Goal: Answer question/provide support: Share knowledge or assist other users

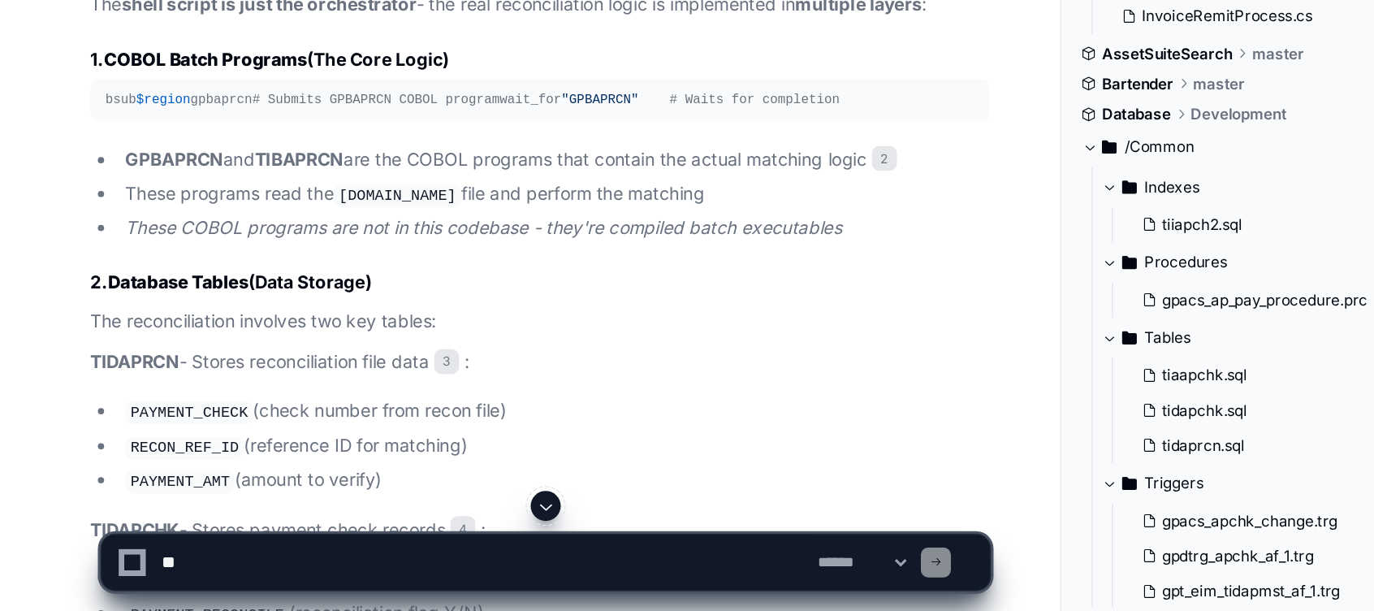
scroll to position [6647, 0]
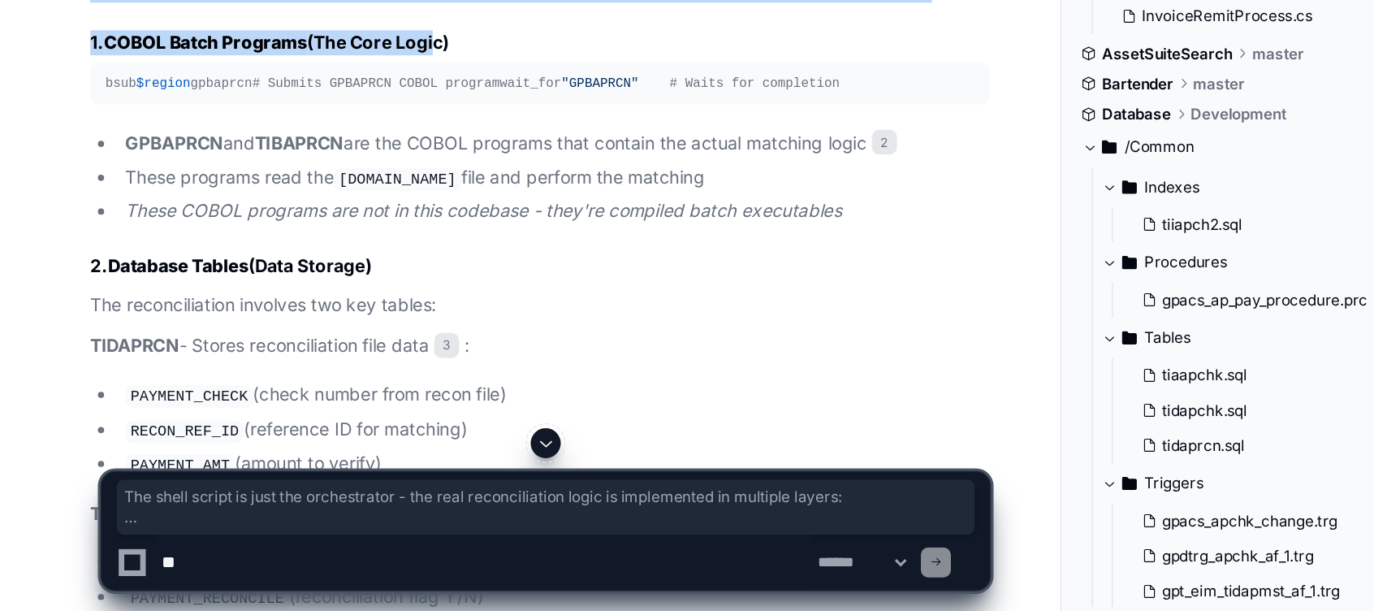
drag, startPoint x: 58, startPoint y: 291, endPoint x: 283, endPoint y: 312, distance: 226.0
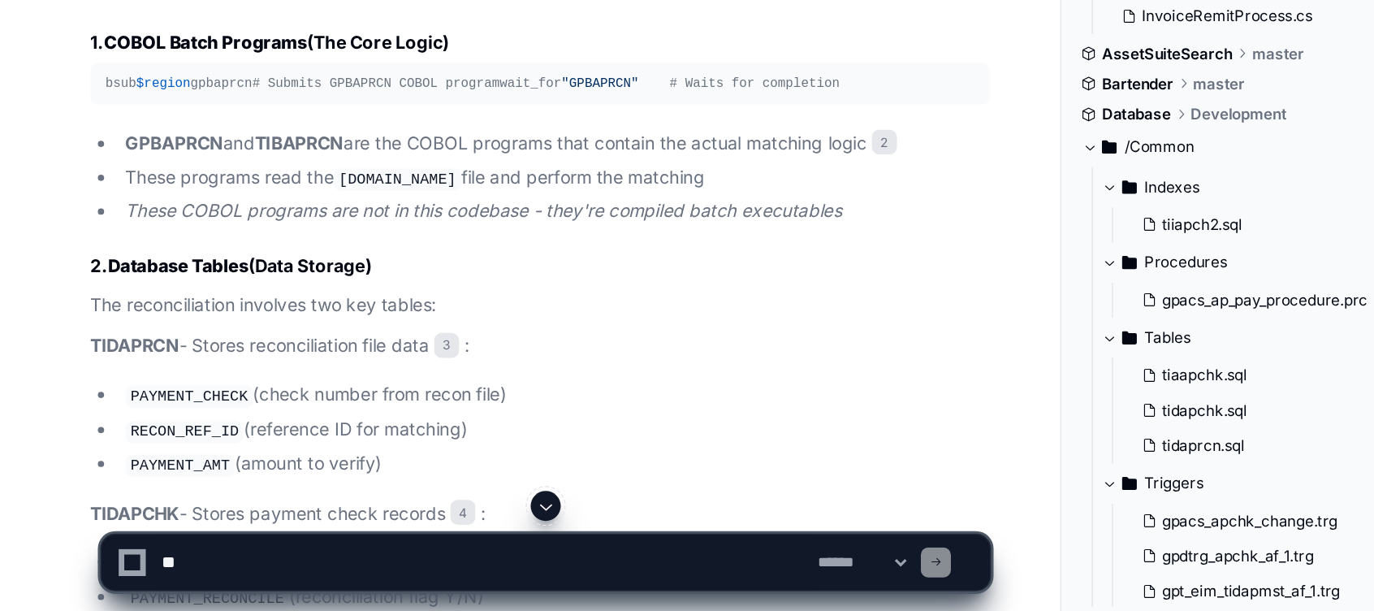
drag, startPoint x: 283, startPoint y: 312, endPoint x: 113, endPoint y: 405, distance: 194.5
click at [113, 314] on strong "GPBAPRCN" at bounding box center [112, 308] width 63 height 14
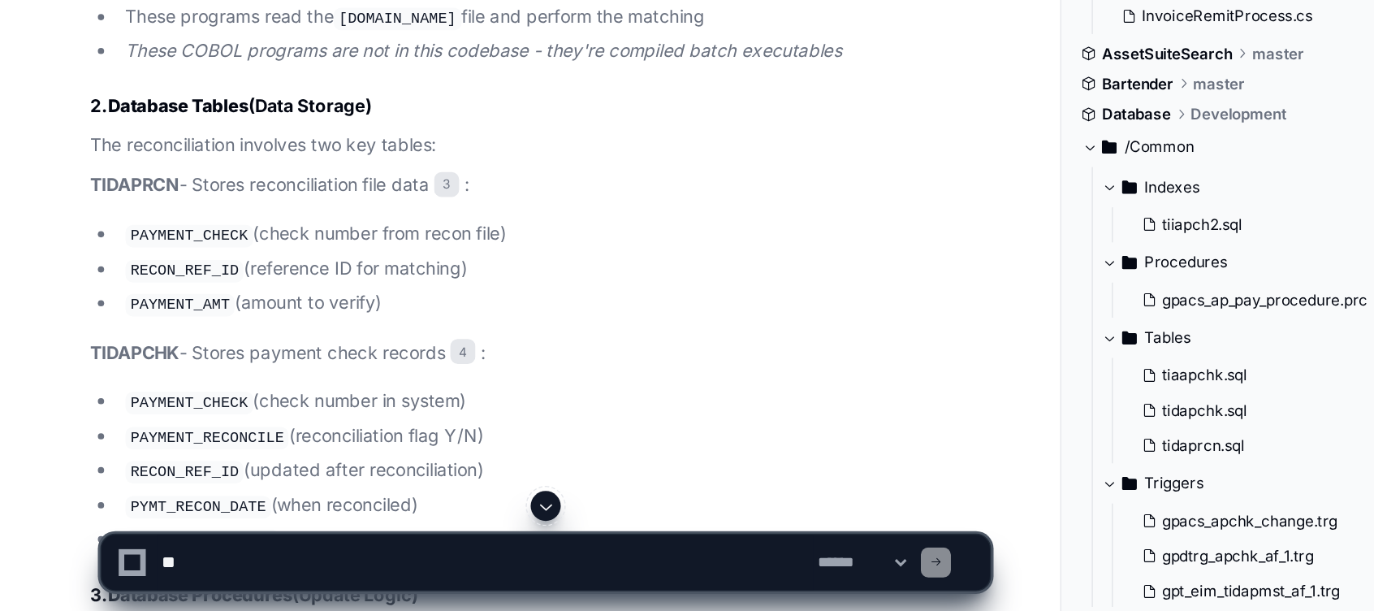
scroll to position [6753, 0]
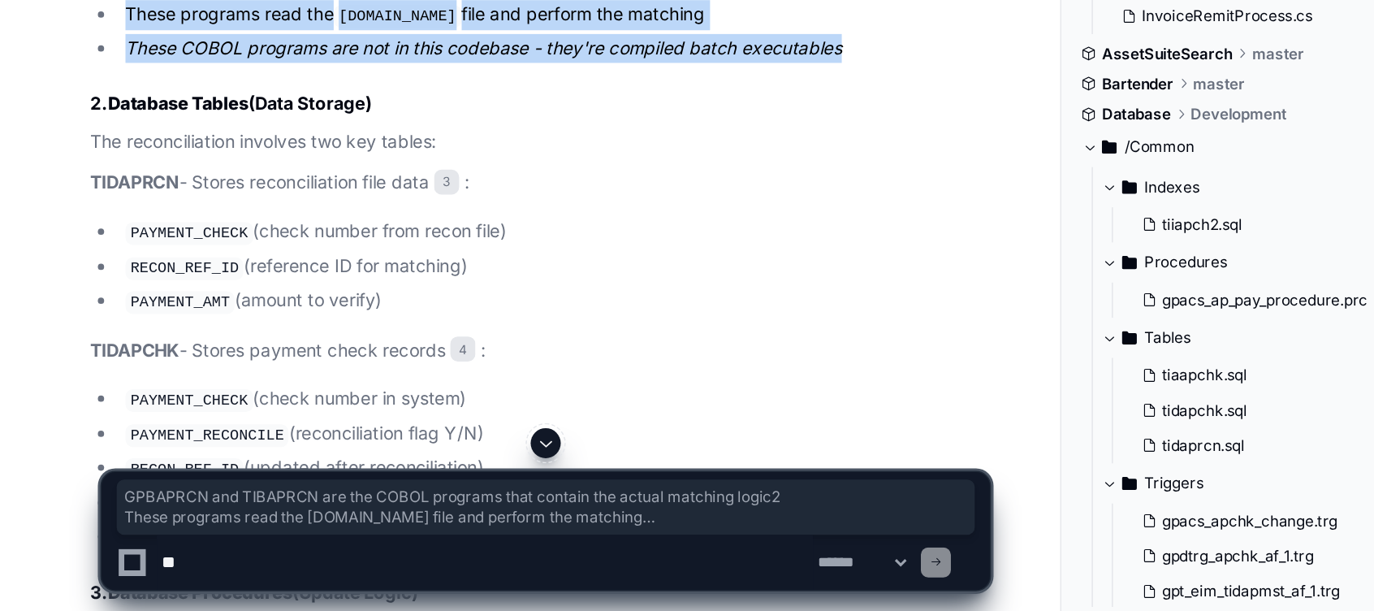
drag, startPoint x: 82, startPoint y: 300, endPoint x: 547, endPoint y: 344, distance: 467.5
click at [547, 256] on ul "GPBAPRCN and TIBAPRCN are the COBOL programs that contain the actual matching l…" at bounding box center [349, 224] width 582 height 63
copy ul "GPBAPRCN and TIBAPRCN are the COBOL programs that contain the actual matching l…"
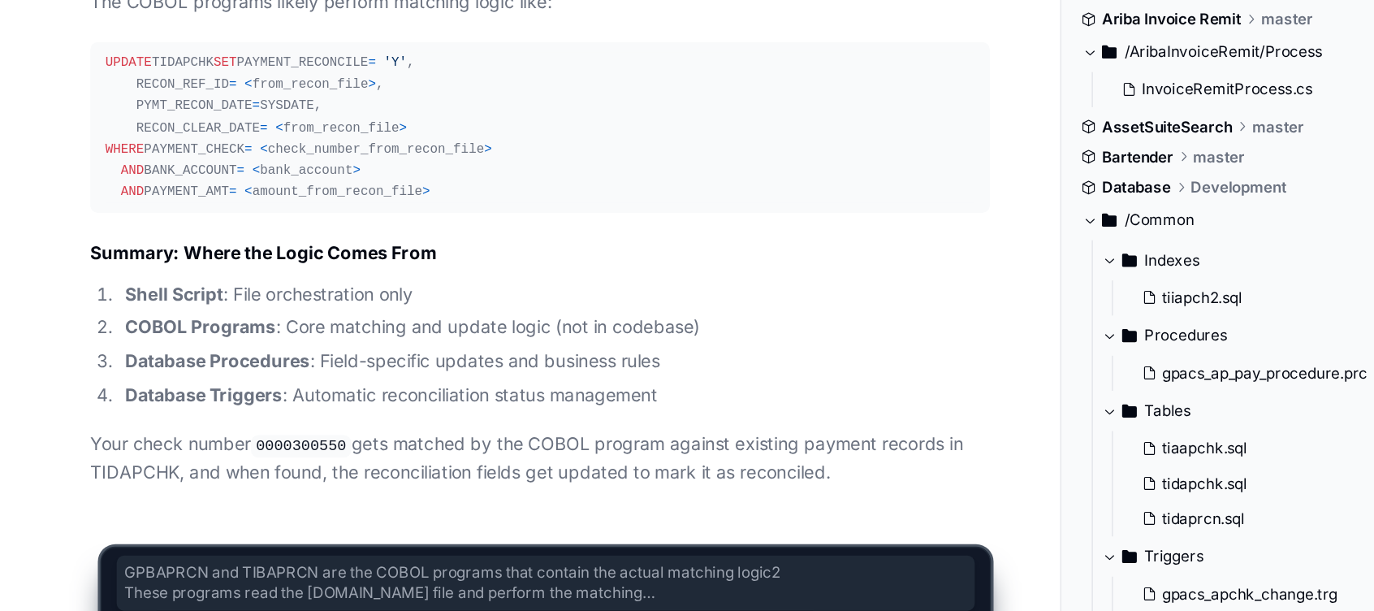
scroll to position [7428, 0]
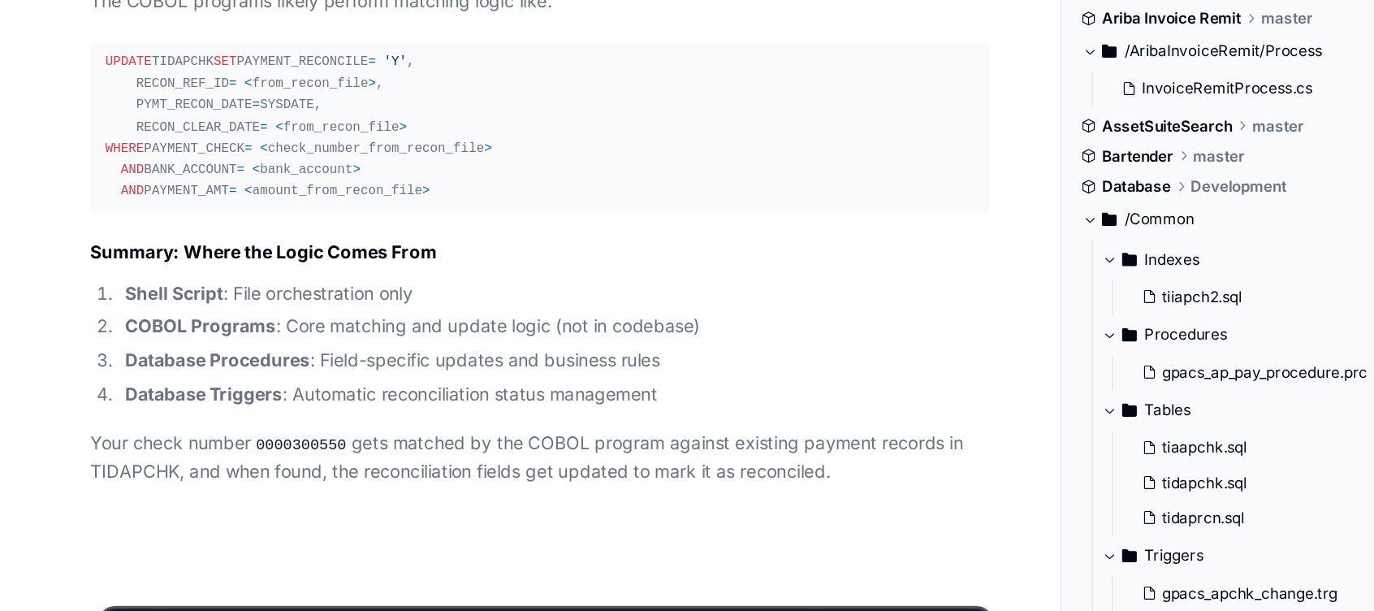
click at [202, 450] on code "0000300550" at bounding box center [194, 455] width 65 height 15
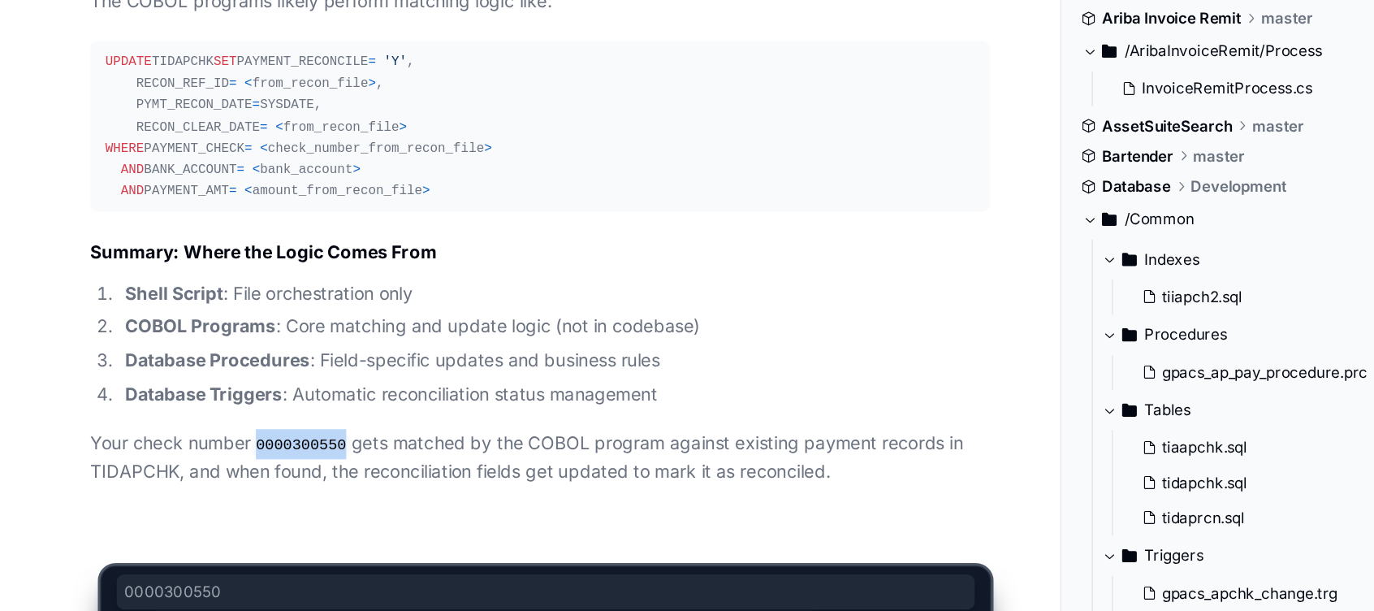
click at [202, 450] on code "0000300550" at bounding box center [194, 455] width 65 height 15
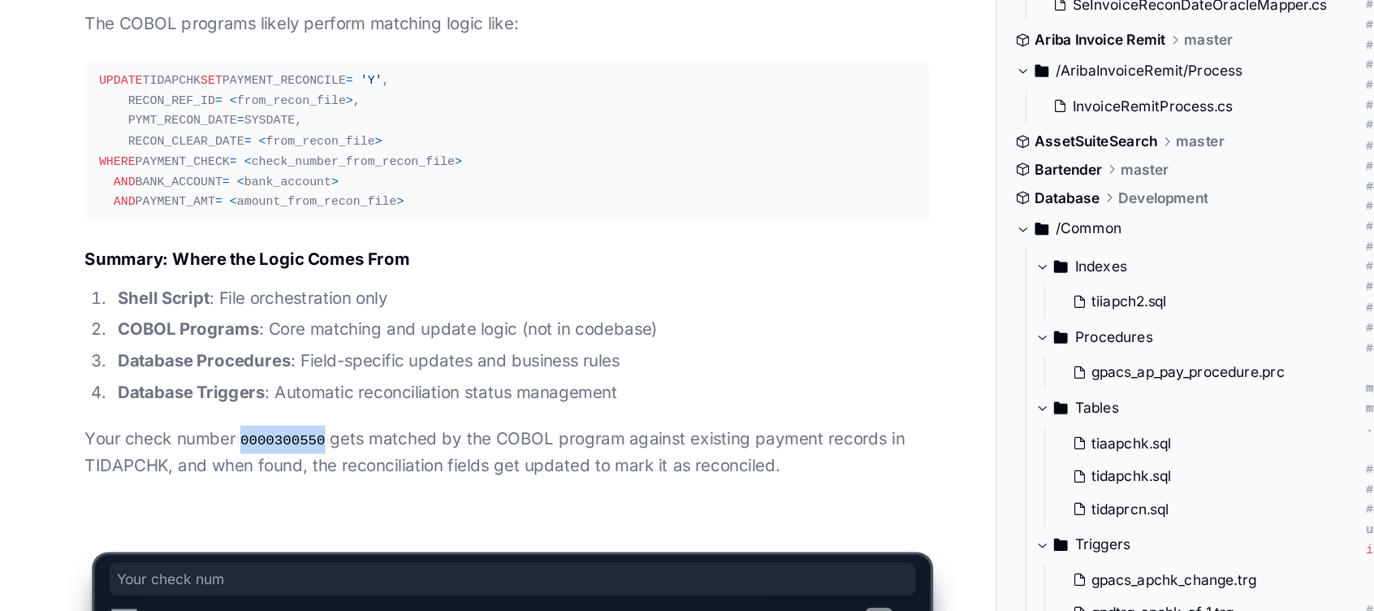
drag, startPoint x: 202, startPoint y: 450, endPoint x: 171, endPoint y: 445, distance: 31.2
click at [171, 445] on p "Your check number 0000300550 gets matched by the COBOL program against existing…" at bounding box center [349, 462] width 582 height 37
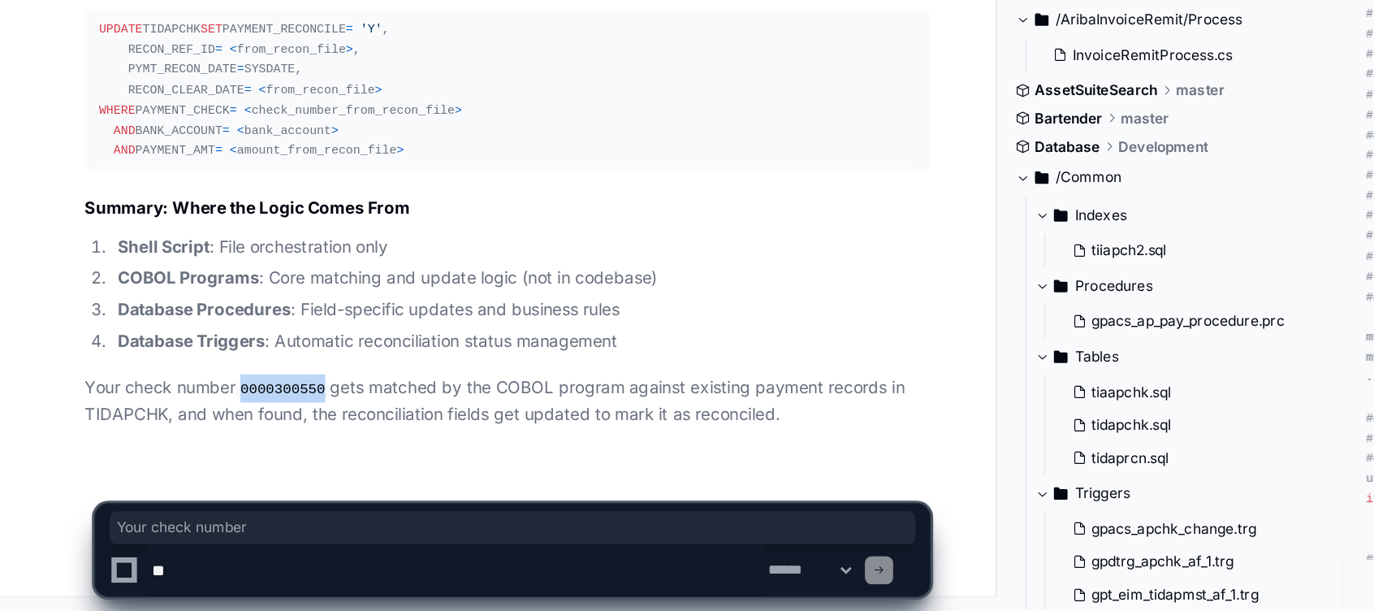
click at [82, 456] on p "Your check number 0000300550 gets matched by the COBOL program against existing…" at bounding box center [349, 462] width 582 height 37
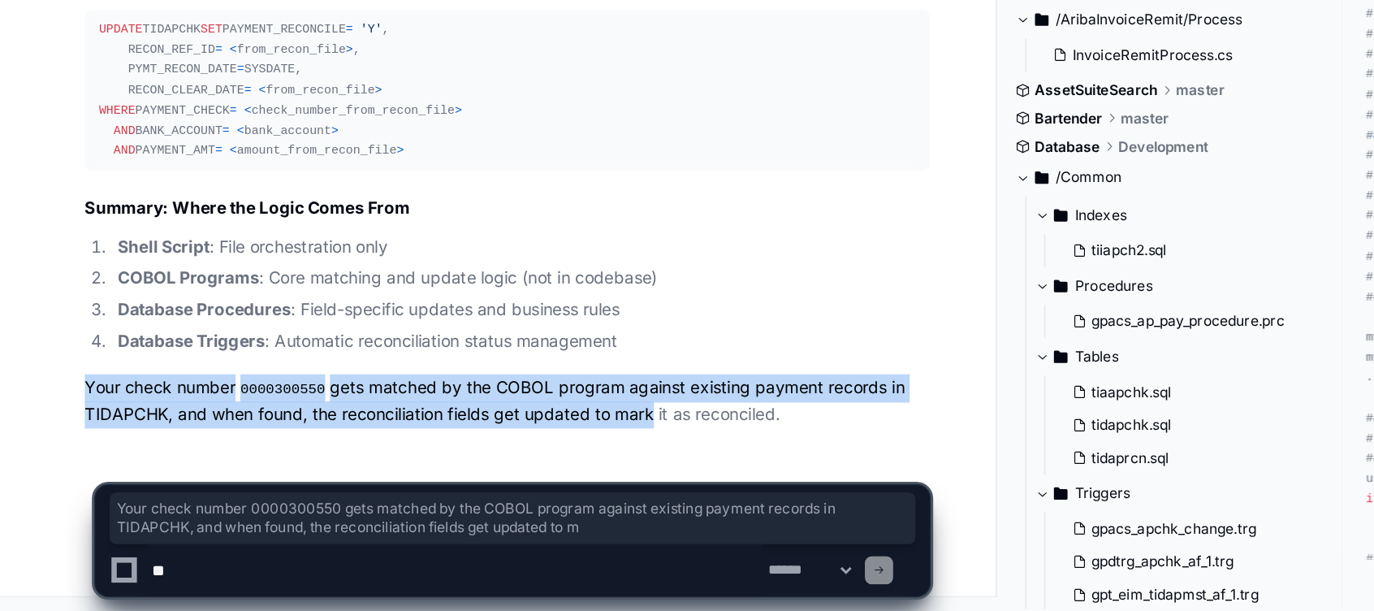
drag, startPoint x: 51, startPoint y: 456, endPoint x: 464, endPoint y: 476, distance: 413.1
drag, startPoint x: 537, startPoint y: 475, endPoint x: 53, endPoint y: 442, distance: 485.2
copy p "Your check number 0000300550 gets matched by the COBOL program against existing…"
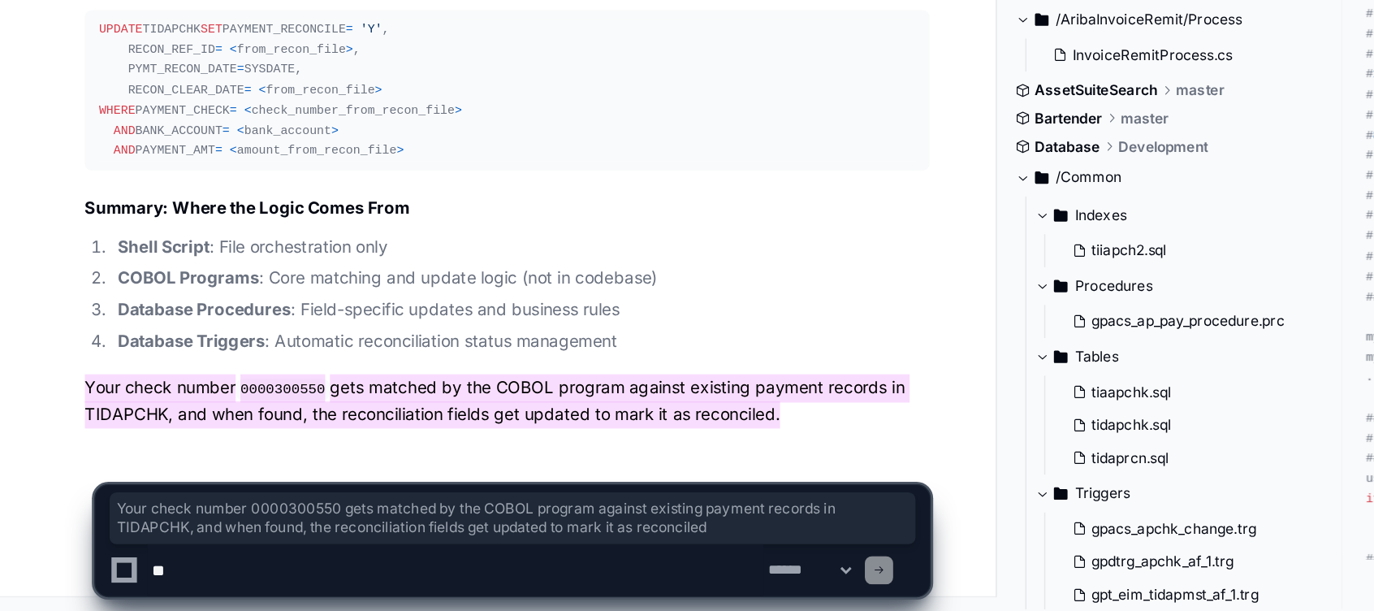
scroll to position [7429, 0]
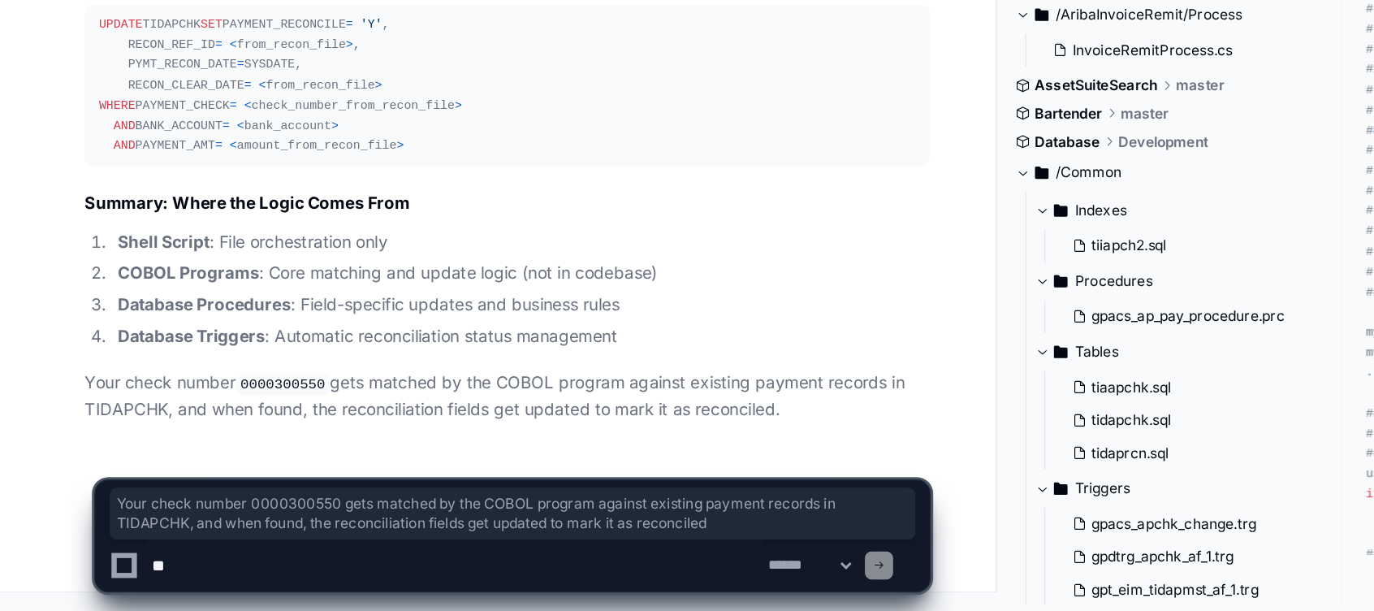
click at [149, 575] on textarea at bounding box center [314, 579] width 425 height 36
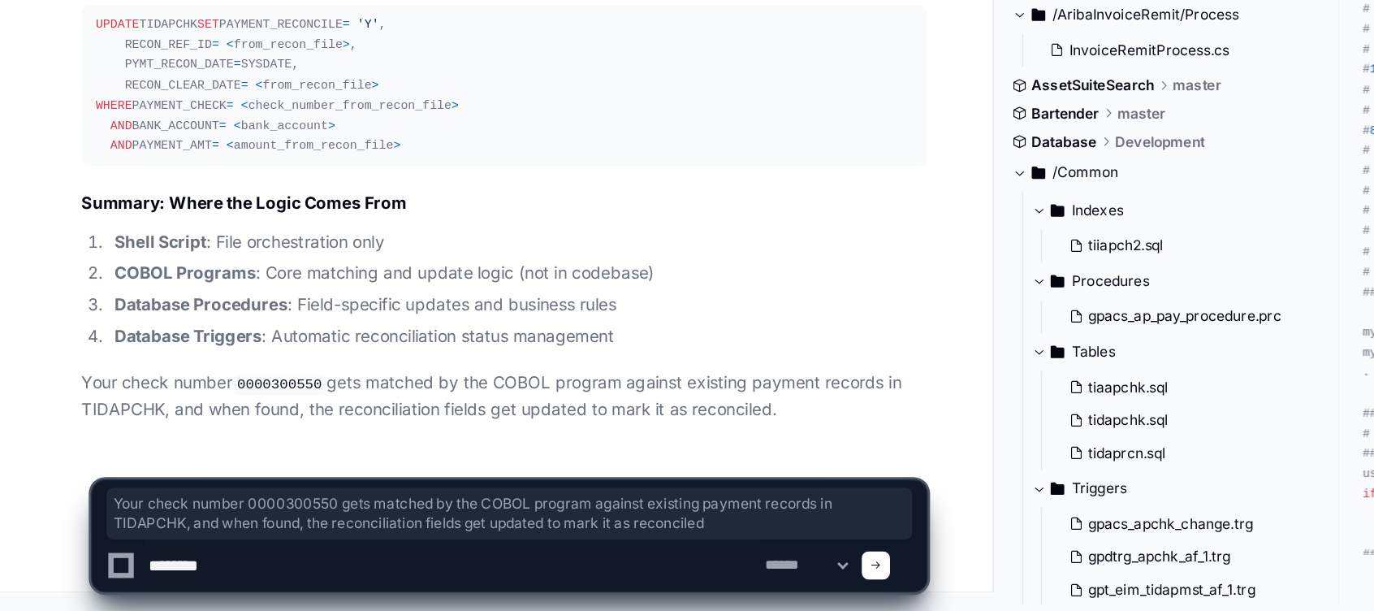
click at [211, 586] on textarea at bounding box center [314, 579] width 425 height 36
type textarea "******"
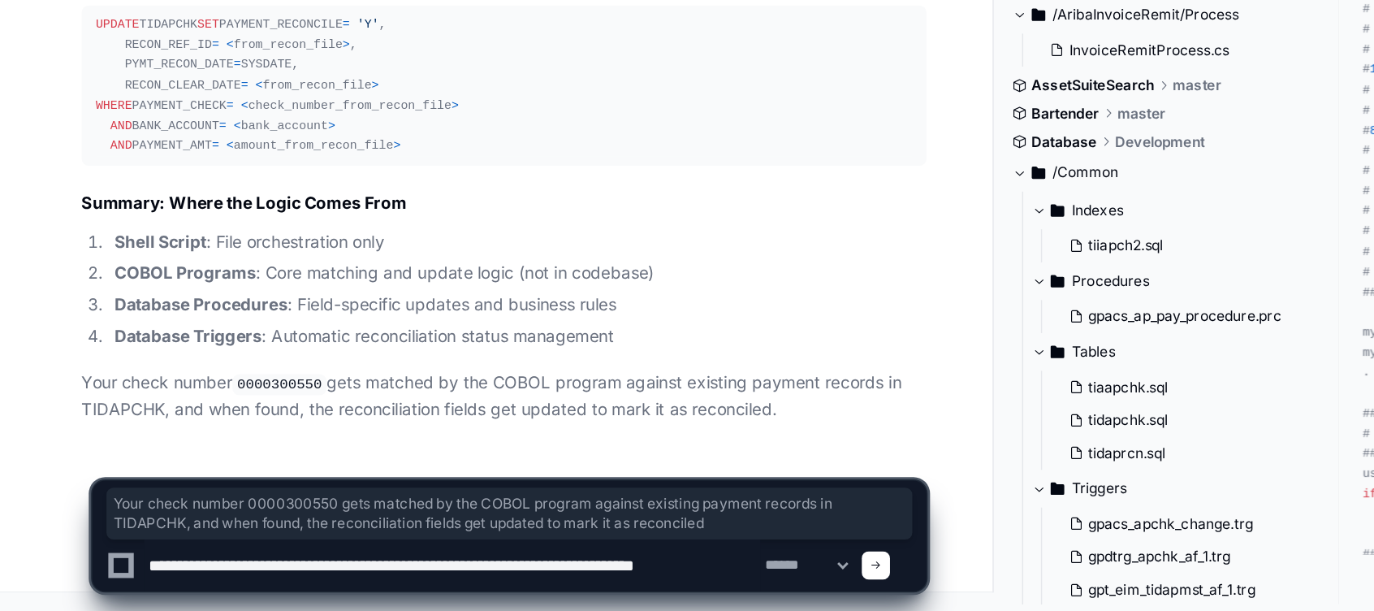
type textarea "**********"
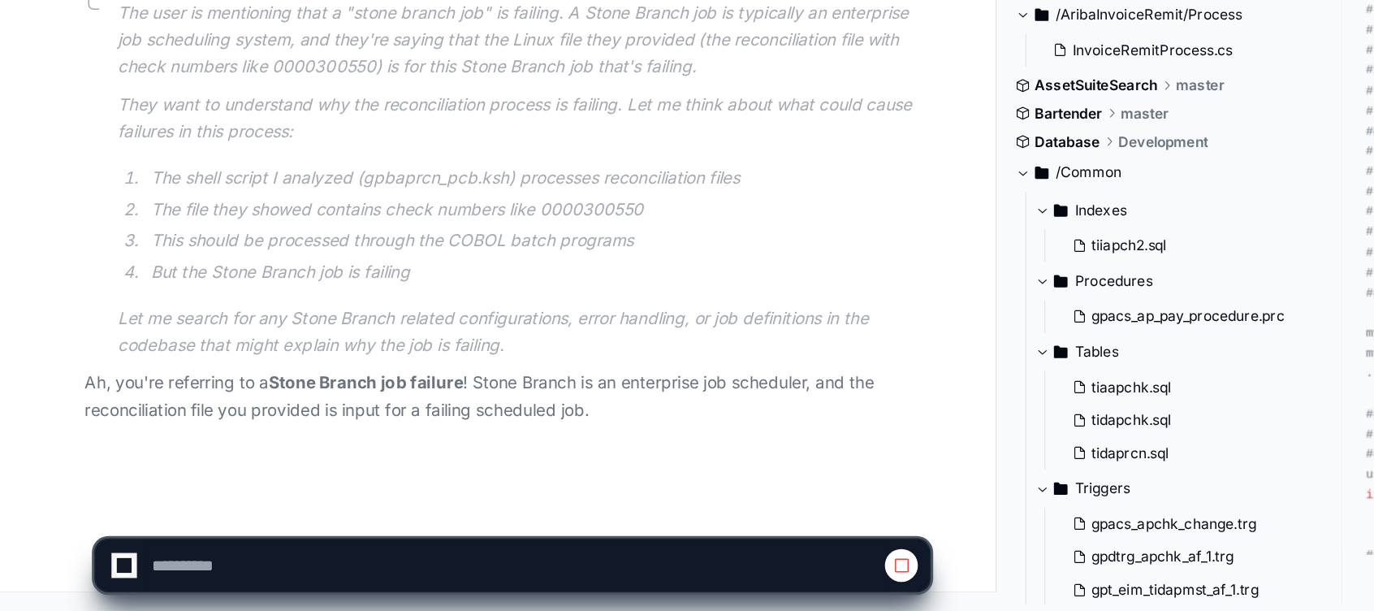
scroll to position [8001, 0]
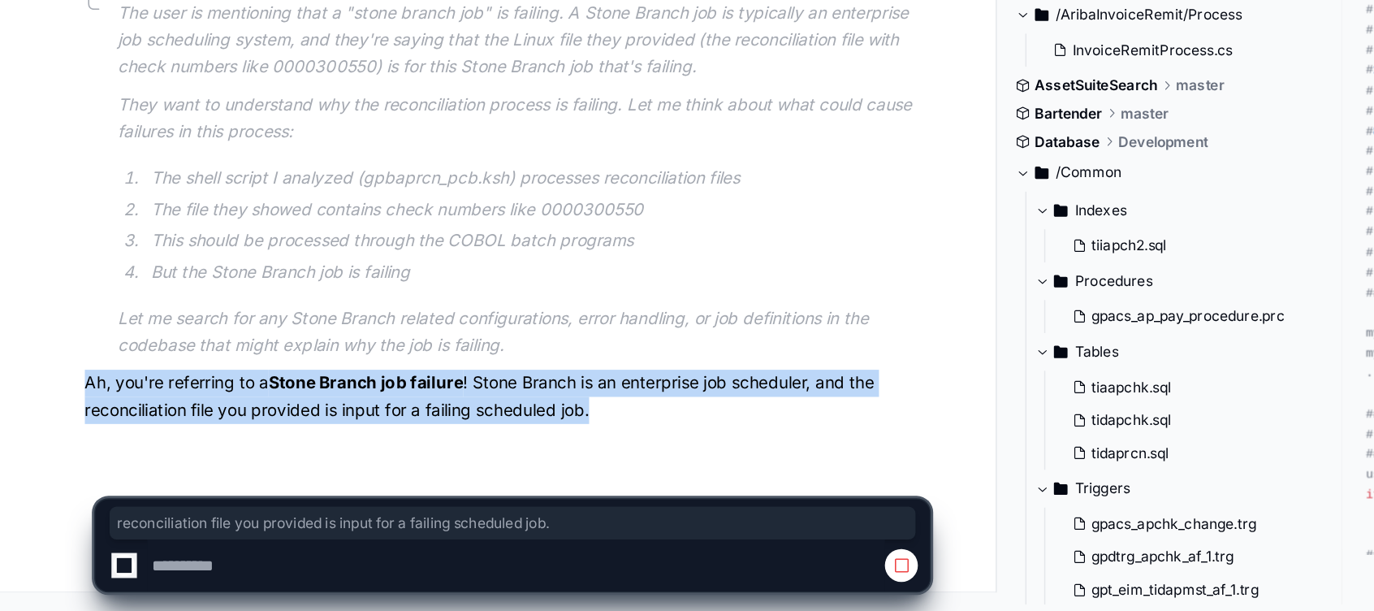
drag, startPoint x: 416, startPoint y: 476, endPoint x: 3, endPoint y: 461, distance: 412.9
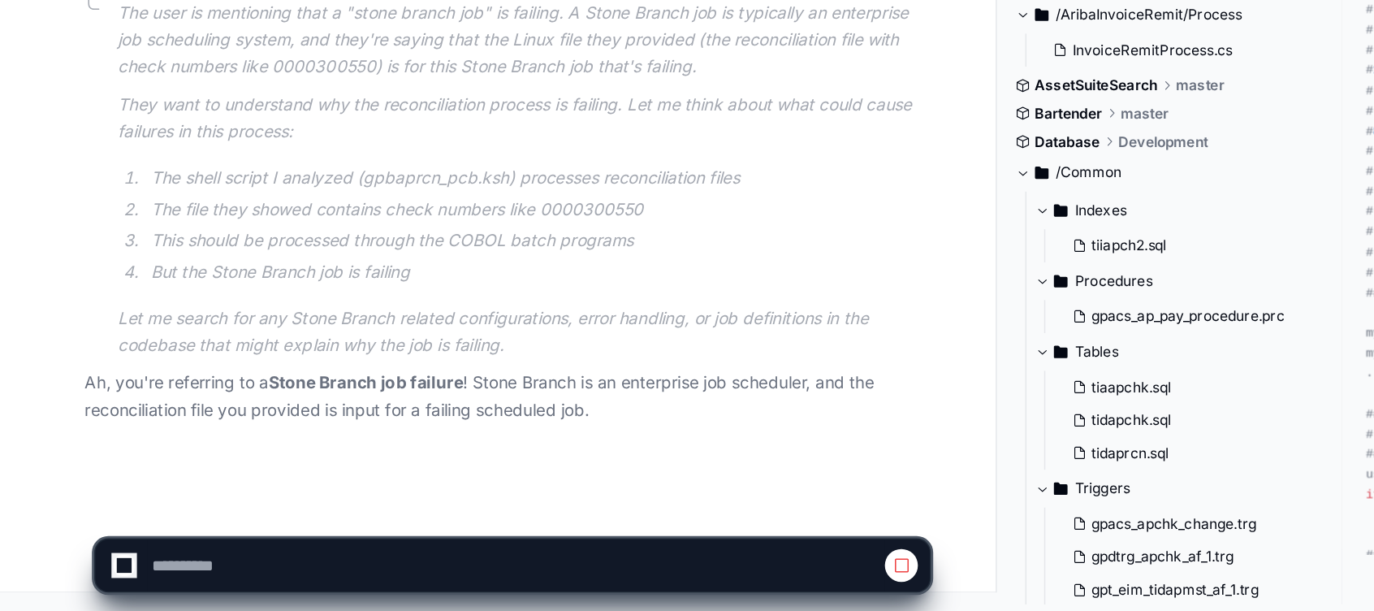
click at [290, 385] on li "But the Stone Branch job is failing" at bounding box center [370, 377] width 542 height 19
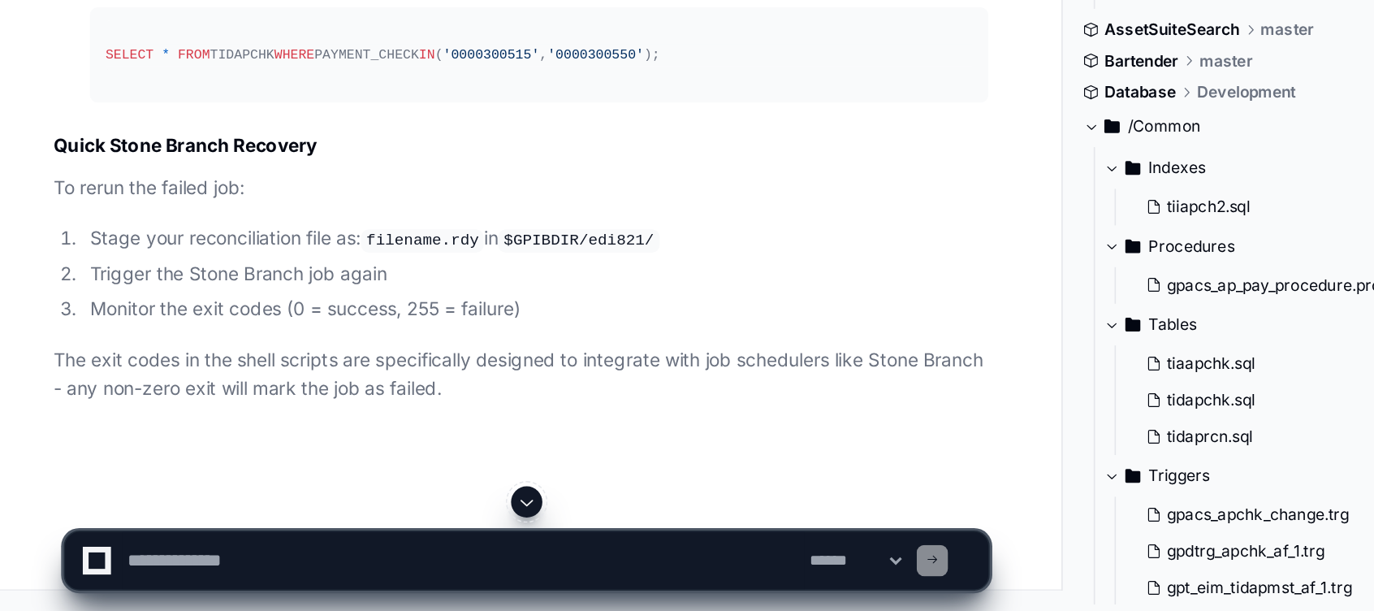
scroll to position [9163, 0]
click at [185, 582] on textarea at bounding box center [314, 579] width 425 height 36
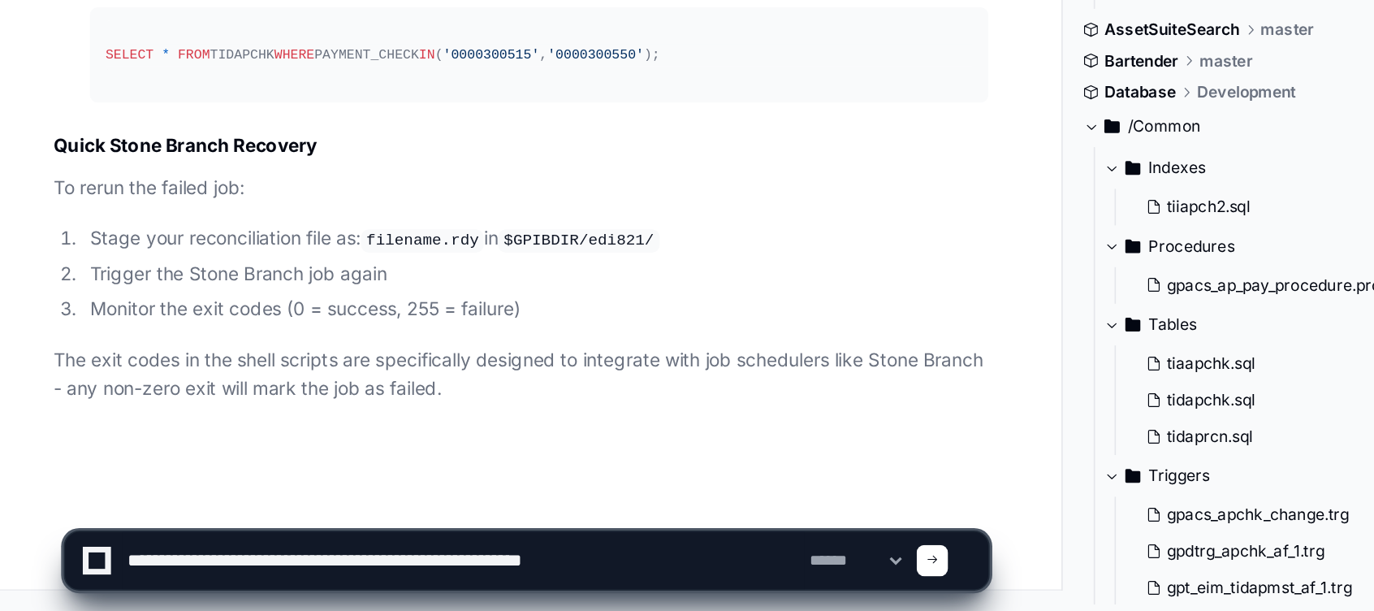
type textarea "**********"
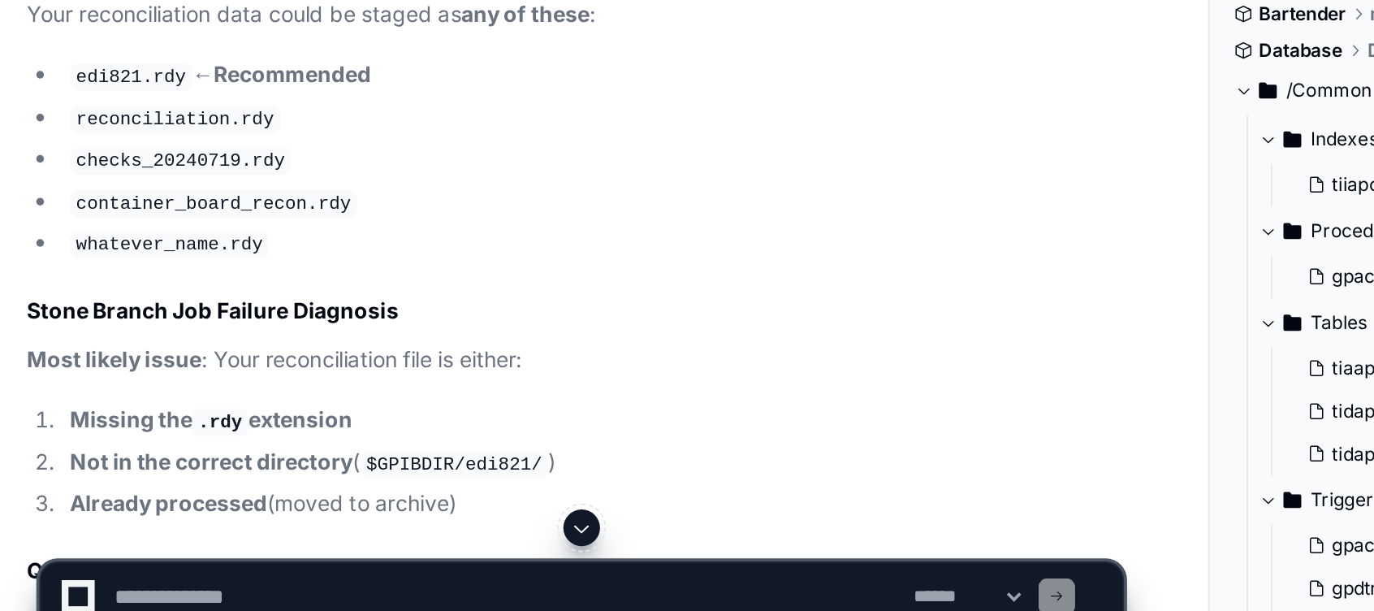
scroll to position [10293, 0]
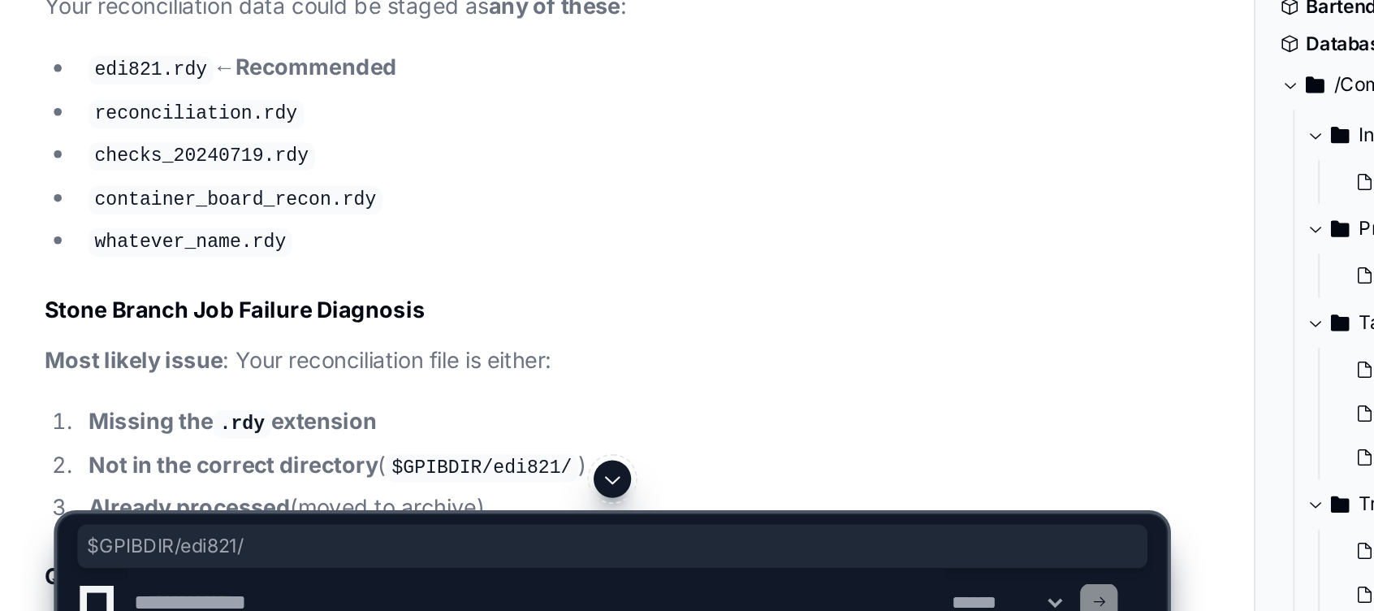
drag, startPoint x: 218, startPoint y: 305, endPoint x: 308, endPoint y: 297, distance: 89.7
click at [308, 297] on article "Based on the shell script analysis, here's the exact file naming pattern the St…" at bounding box center [349, 141] width 582 height 1153
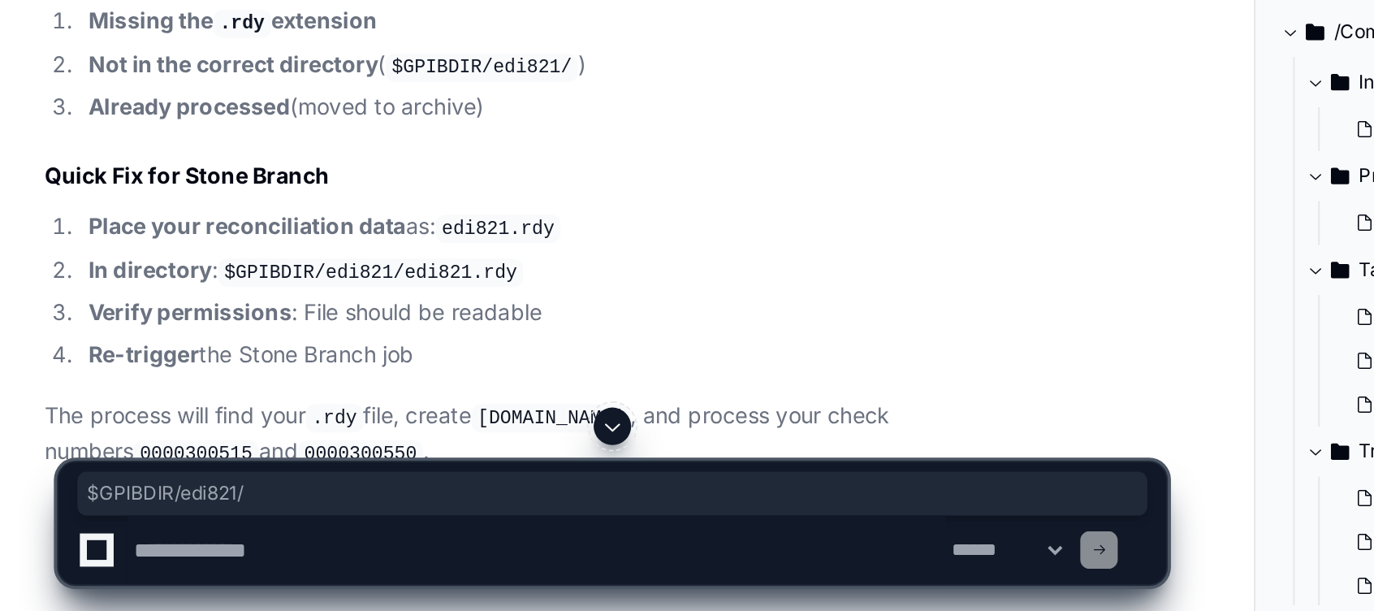
scroll to position [10474, 0]
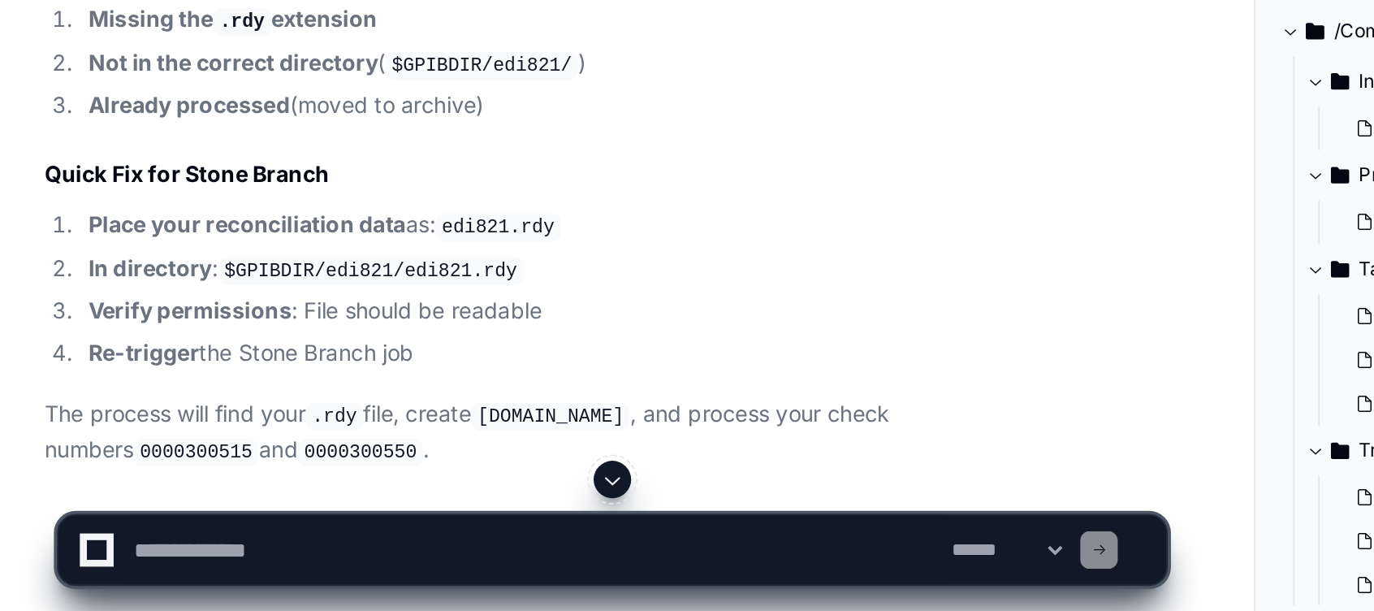
drag, startPoint x: 308, startPoint y: 297, endPoint x: 337, endPoint y: 442, distance: 147.5
click at [337, 282] on p "Most likely issue : Your reconciliation file is either:" at bounding box center [349, 272] width 582 height 19
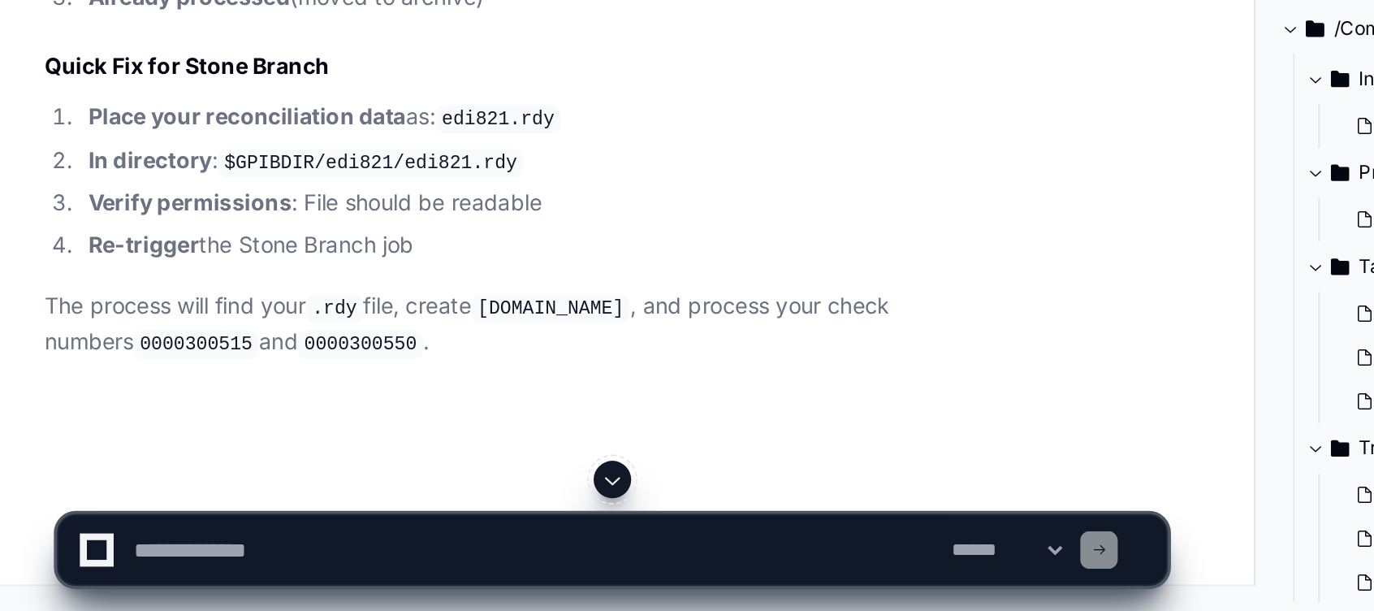
scroll to position [10663, 0]
click at [190, 582] on textarea at bounding box center [314, 579] width 425 height 36
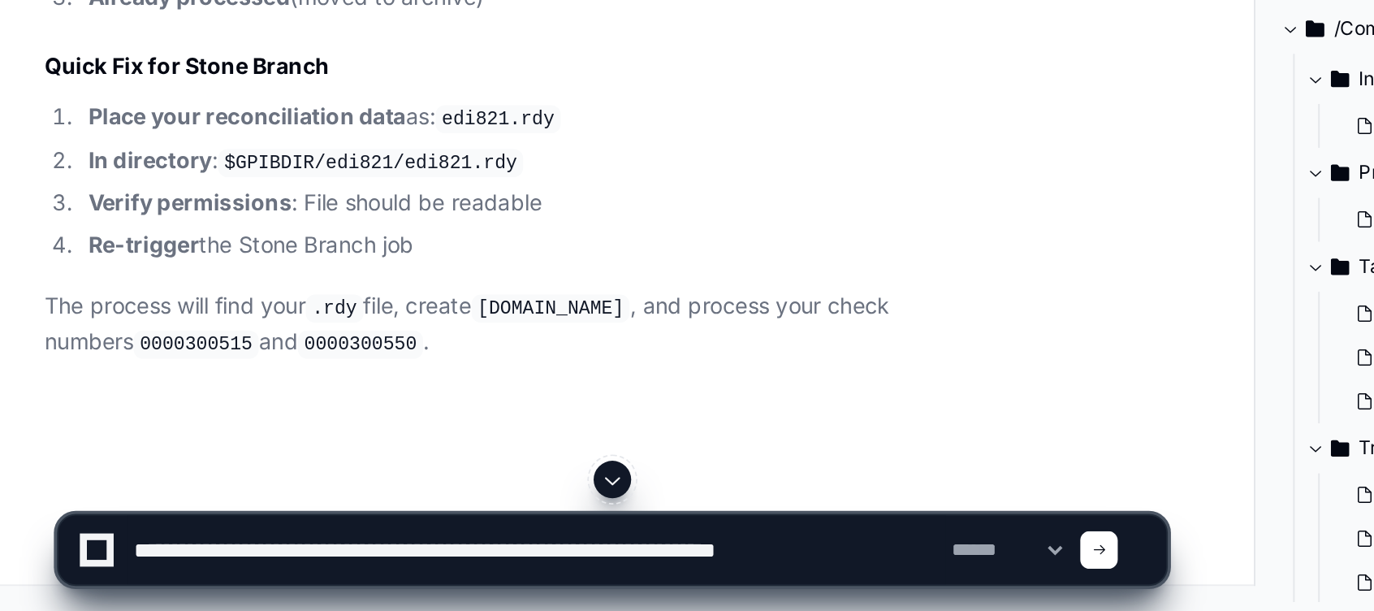
paste textarea "**********"
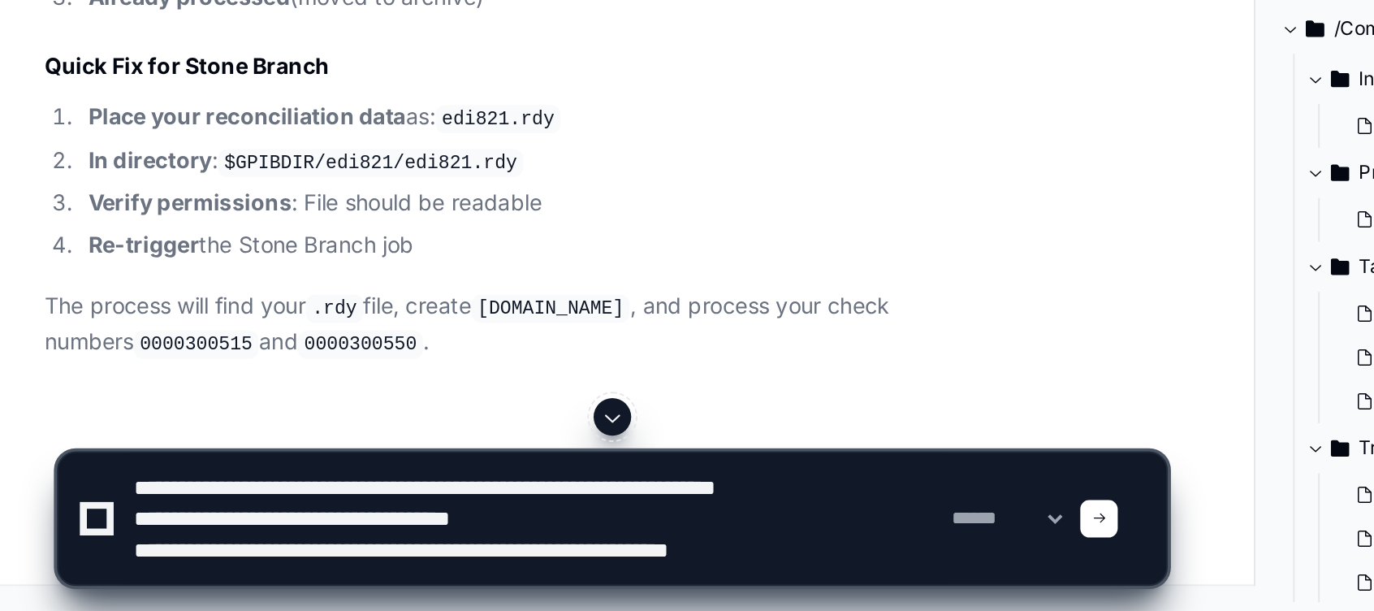
type textarea "**********"
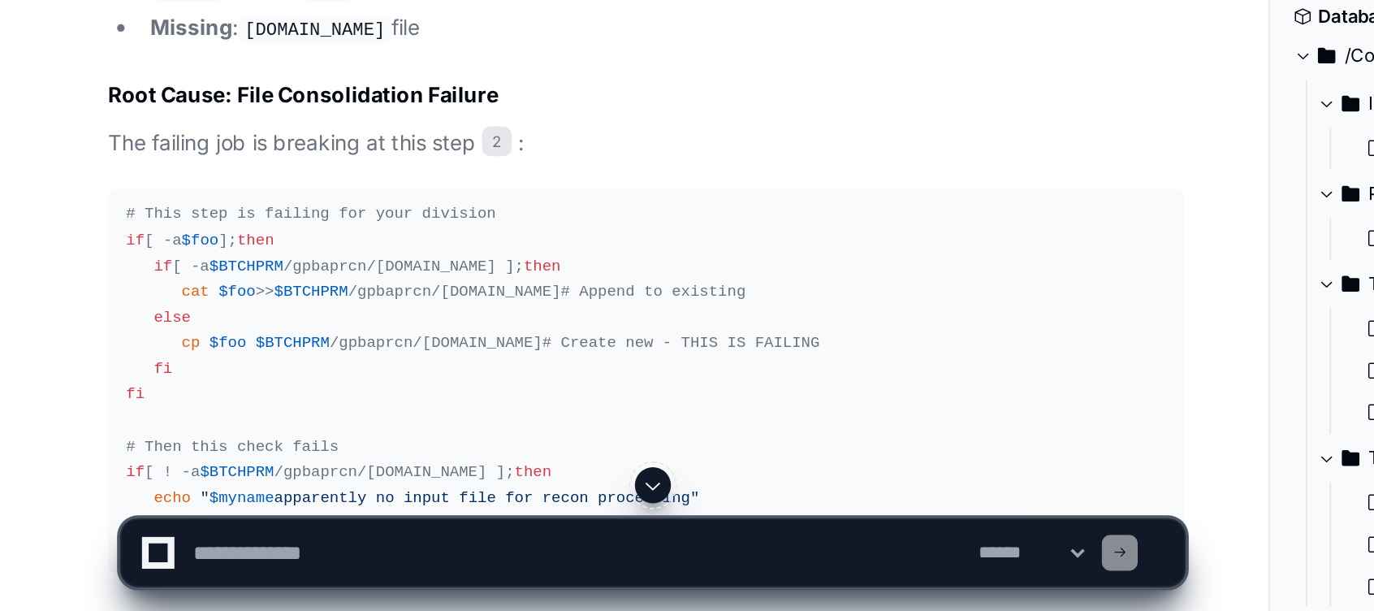
scroll to position [11244, 0]
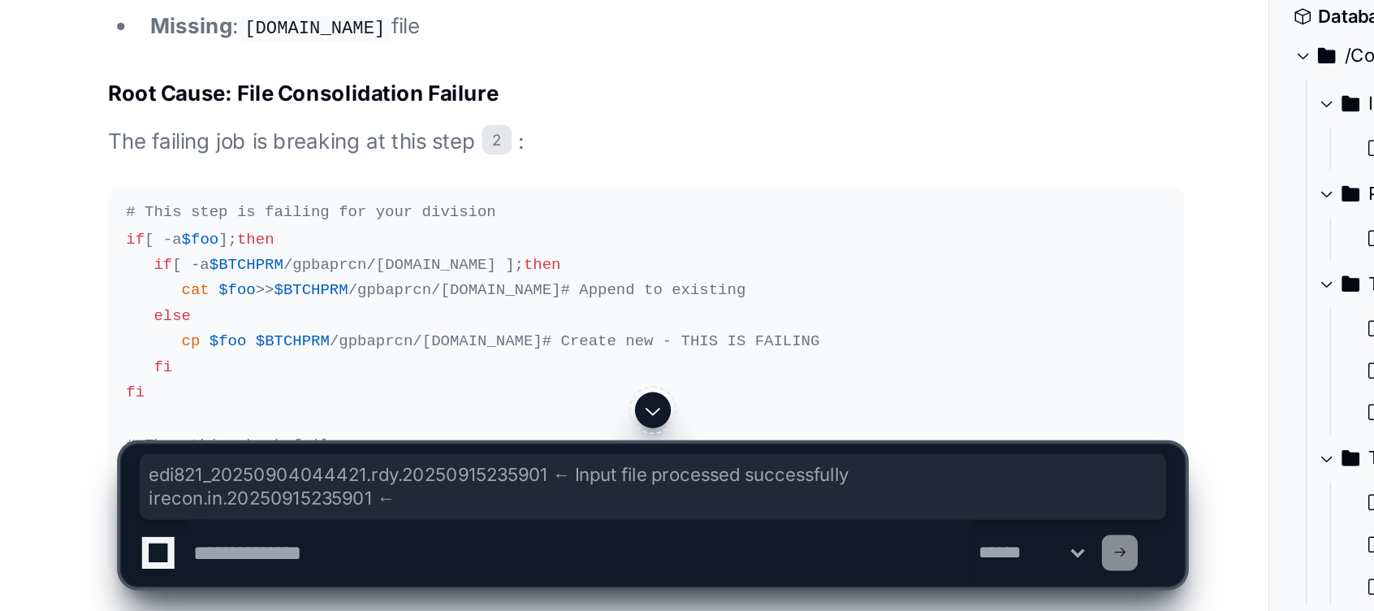
drag, startPoint x: 84, startPoint y: 345, endPoint x: 253, endPoint y: 373, distance: 171.2
click at [253, 218] on ul "edi821_20250904044421.rdy.20250915235901 ← Input file processed successfully ir…" at bounding box center [349, 196] width 582 height 41
drag, startPoint x: 58, startPoint y: 309, endPoint x: 461, endPoint y: 360, distance: 406.8
copy article "Working Division has both archived files: edi821_20250904044421.rdy.20250915235…"
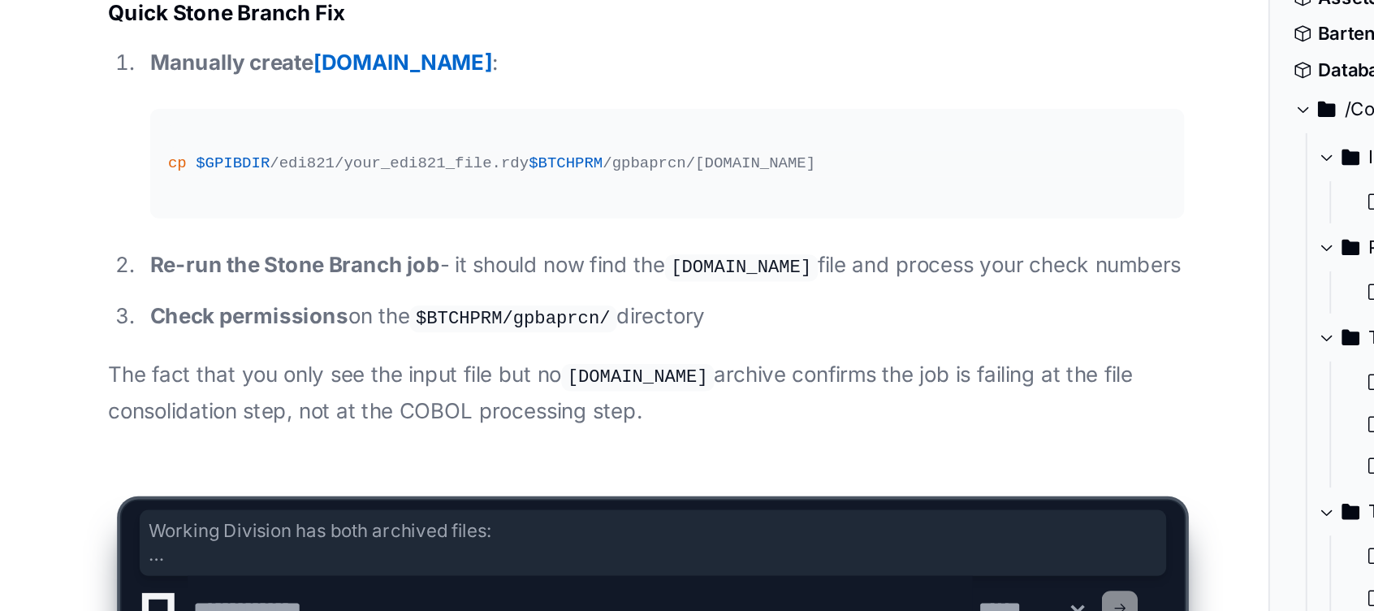
scroll to position [12631, 0]
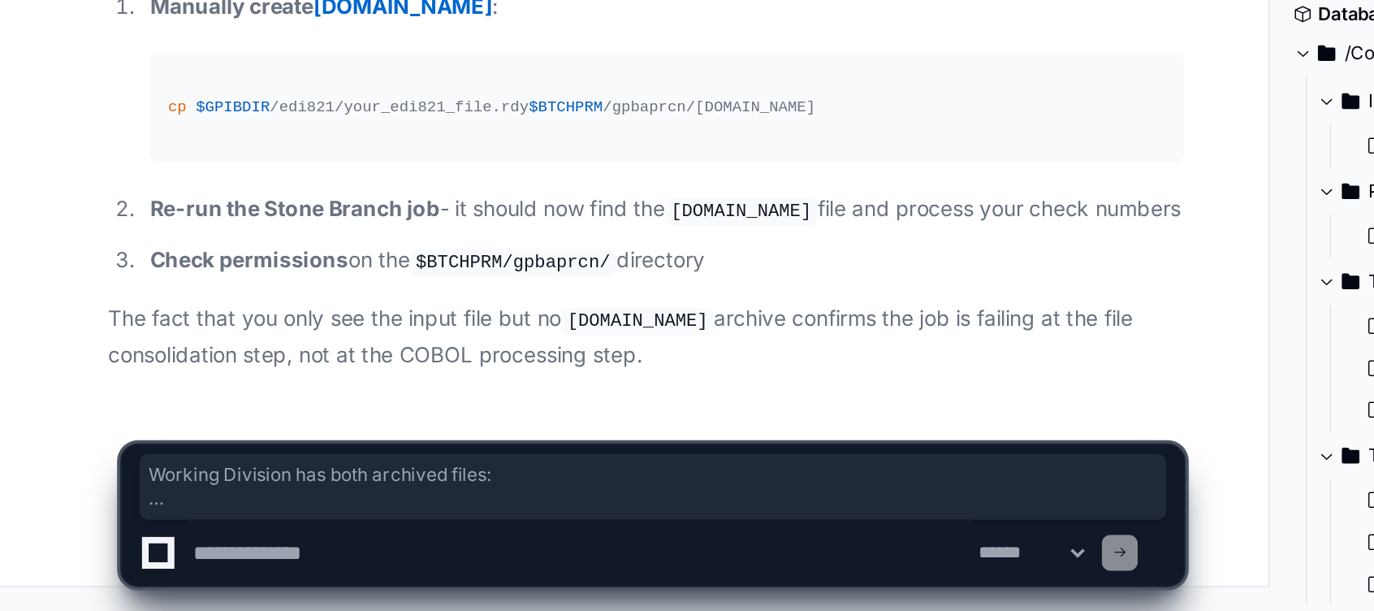
click at [236, 575] on textarea at bounding box center [314, 579] width 425 height 36
type textarea "**********"
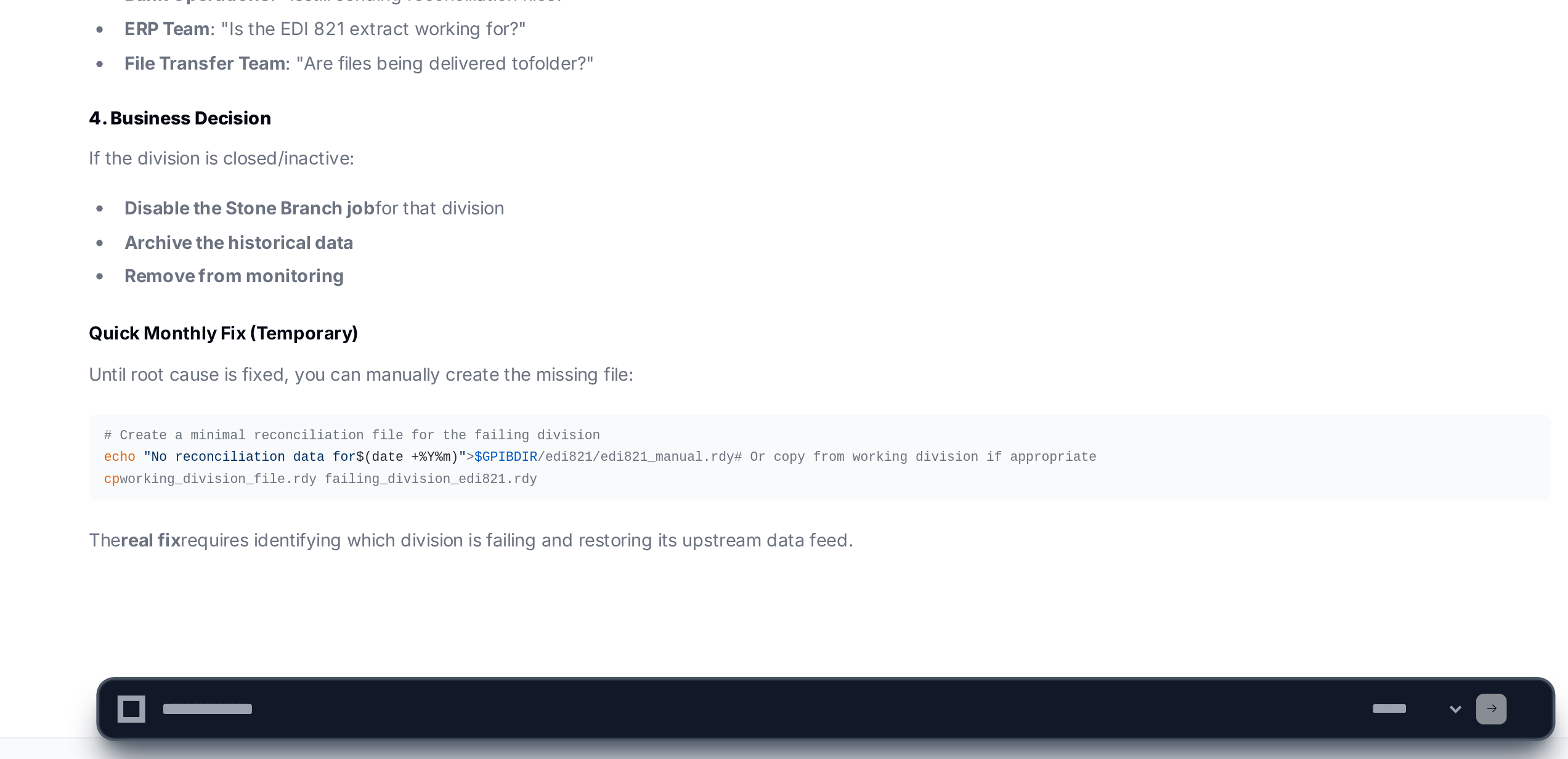
scroll to position [10592, 0]
click at [135, 463] on textarea at bounding box center [369, 735] width 583 height 27
paste textarea "**********"
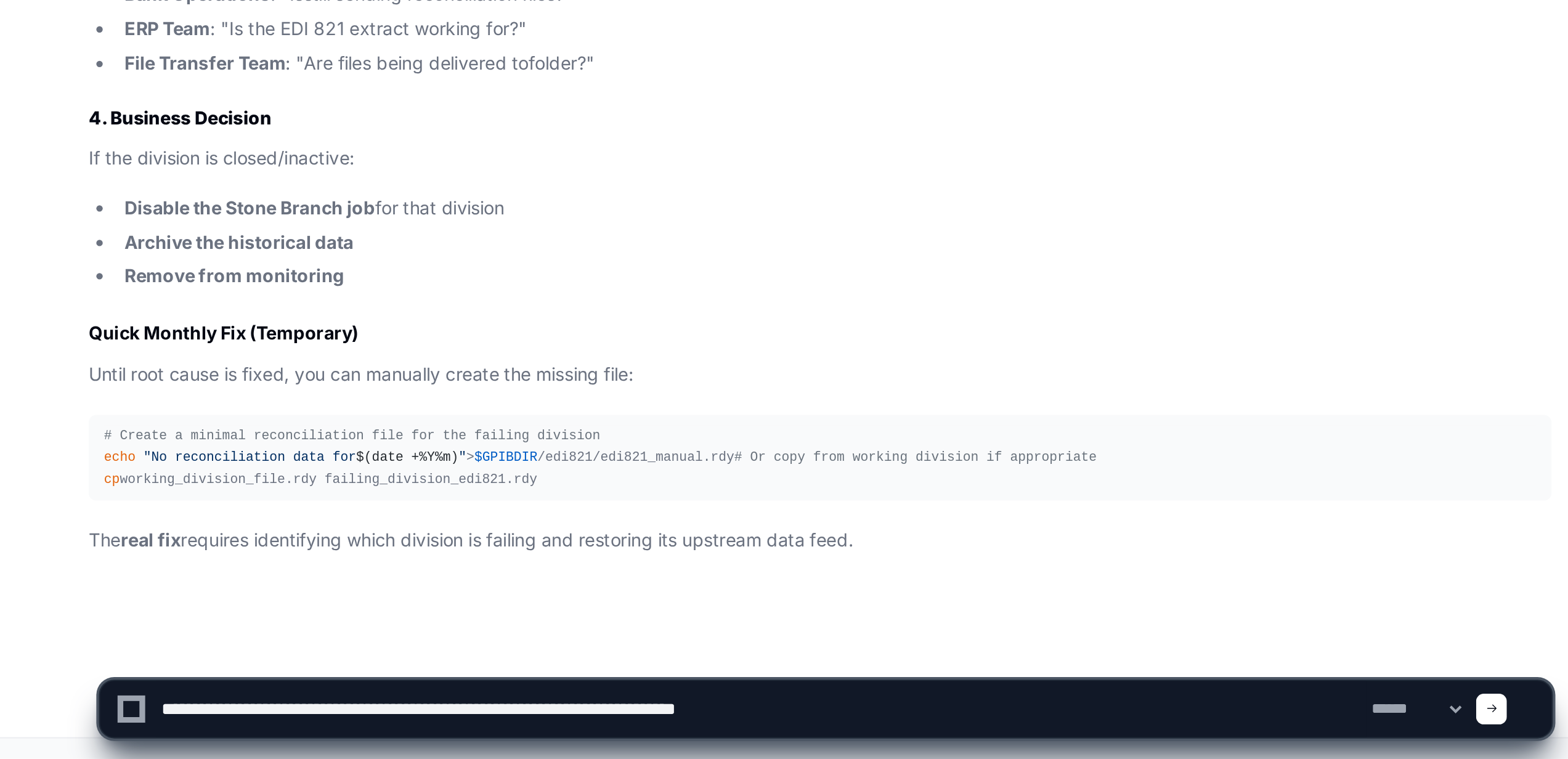
click at [441, 463] on textarea at bounding box center [369, 735] width 583 height 27
paste textarea "**********"
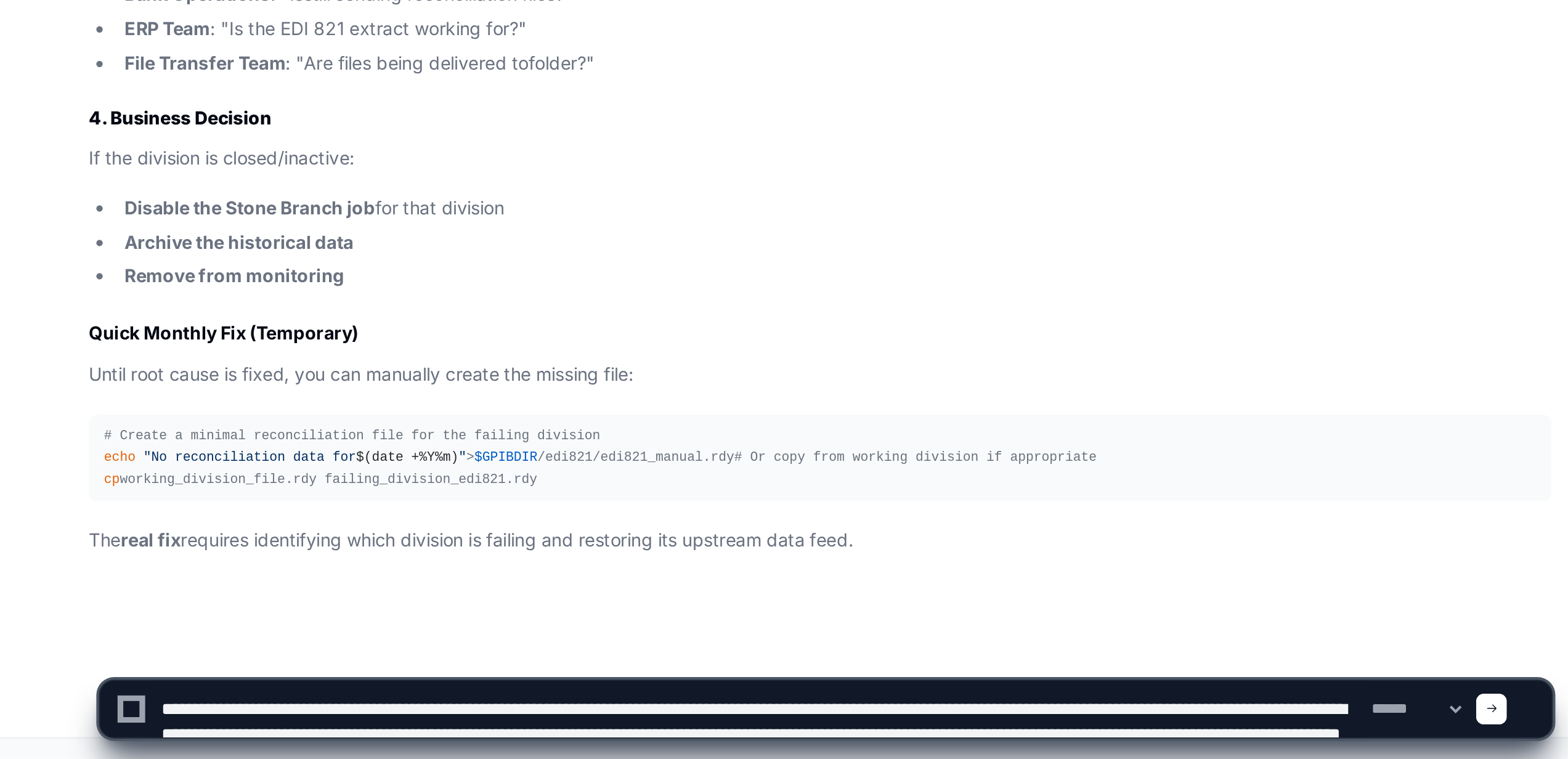
scroll to position [4, 0]
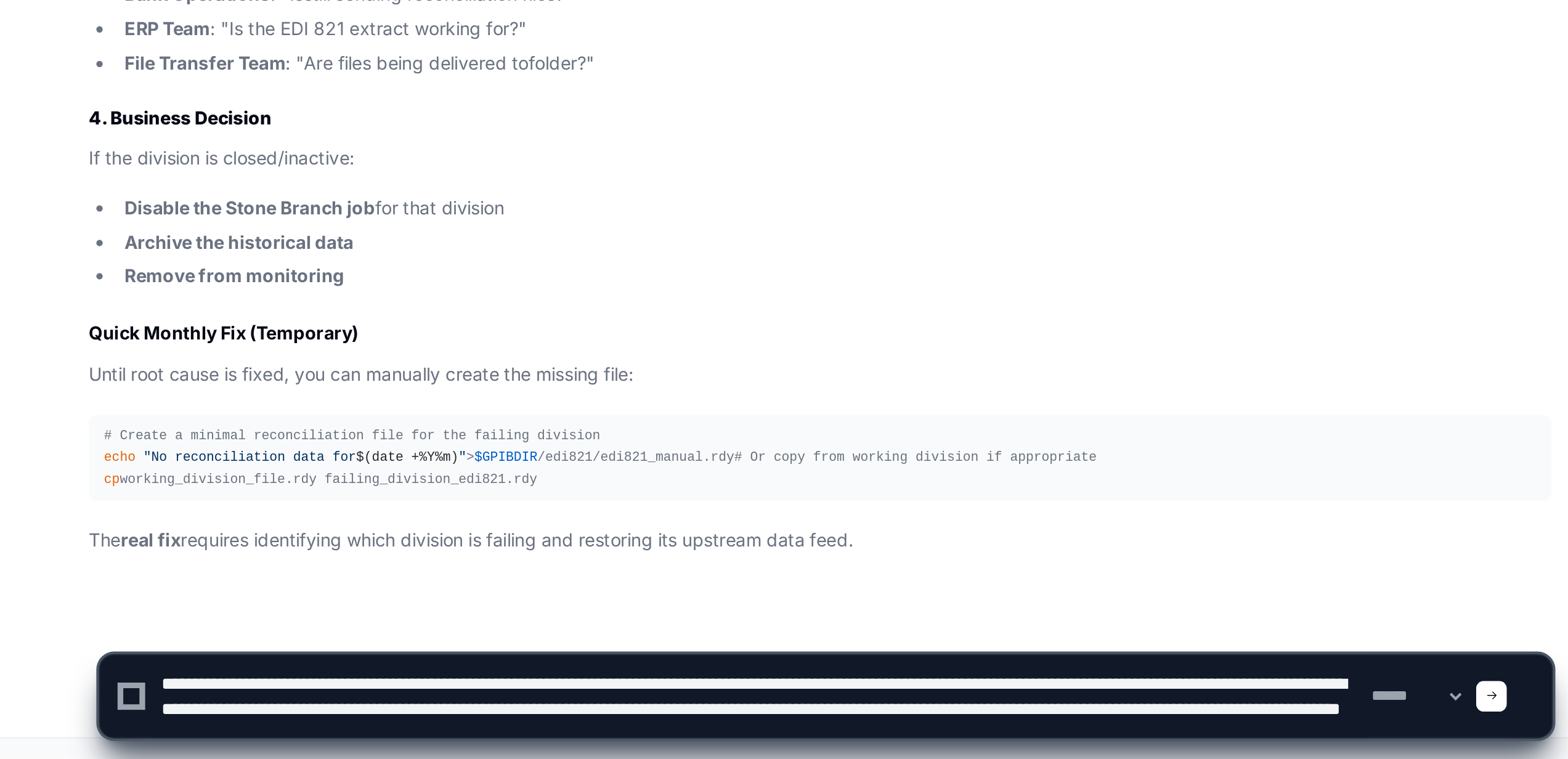
type textarea "**********"
click at [230, 463] on textarea at bounding box center [369, 729] width 583 height 39
click at [724, 463] on span at bounding box center [720, 729] width 6 height 6
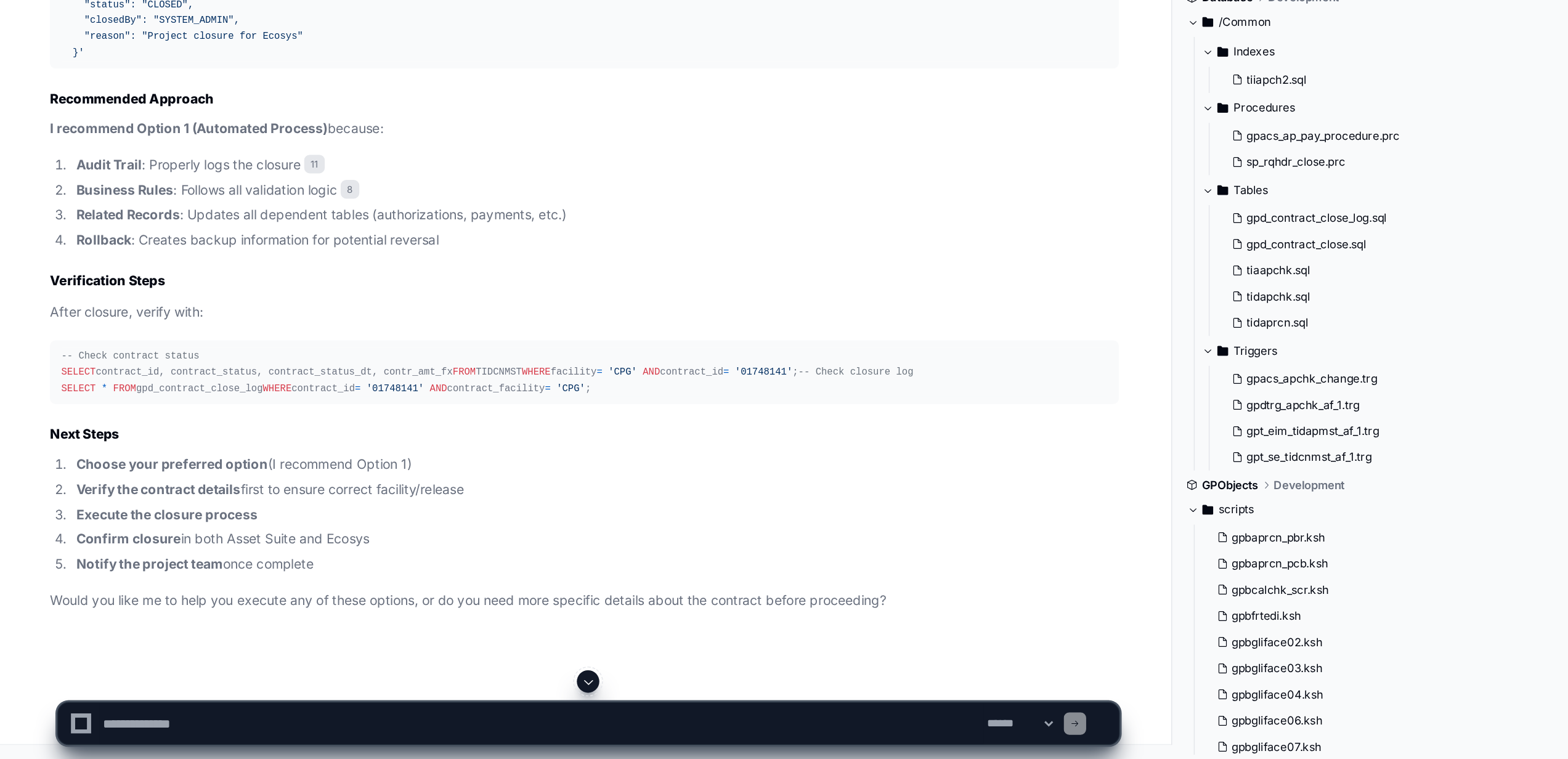
scroll to position [12358, 0]
click at [140, 463] on textarea at bounding box center [369, 735] width 583 height 27
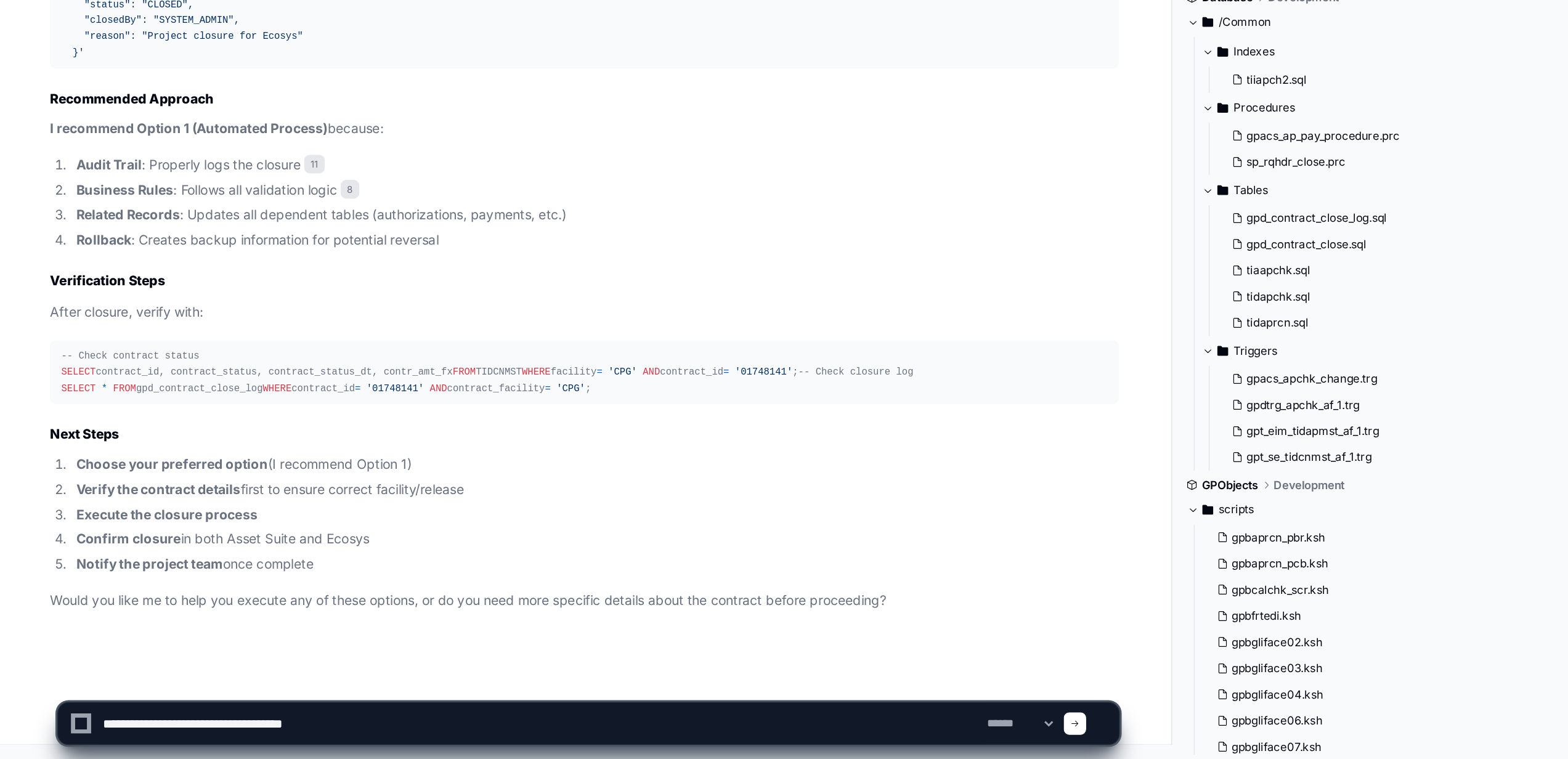
type textarea "**********"
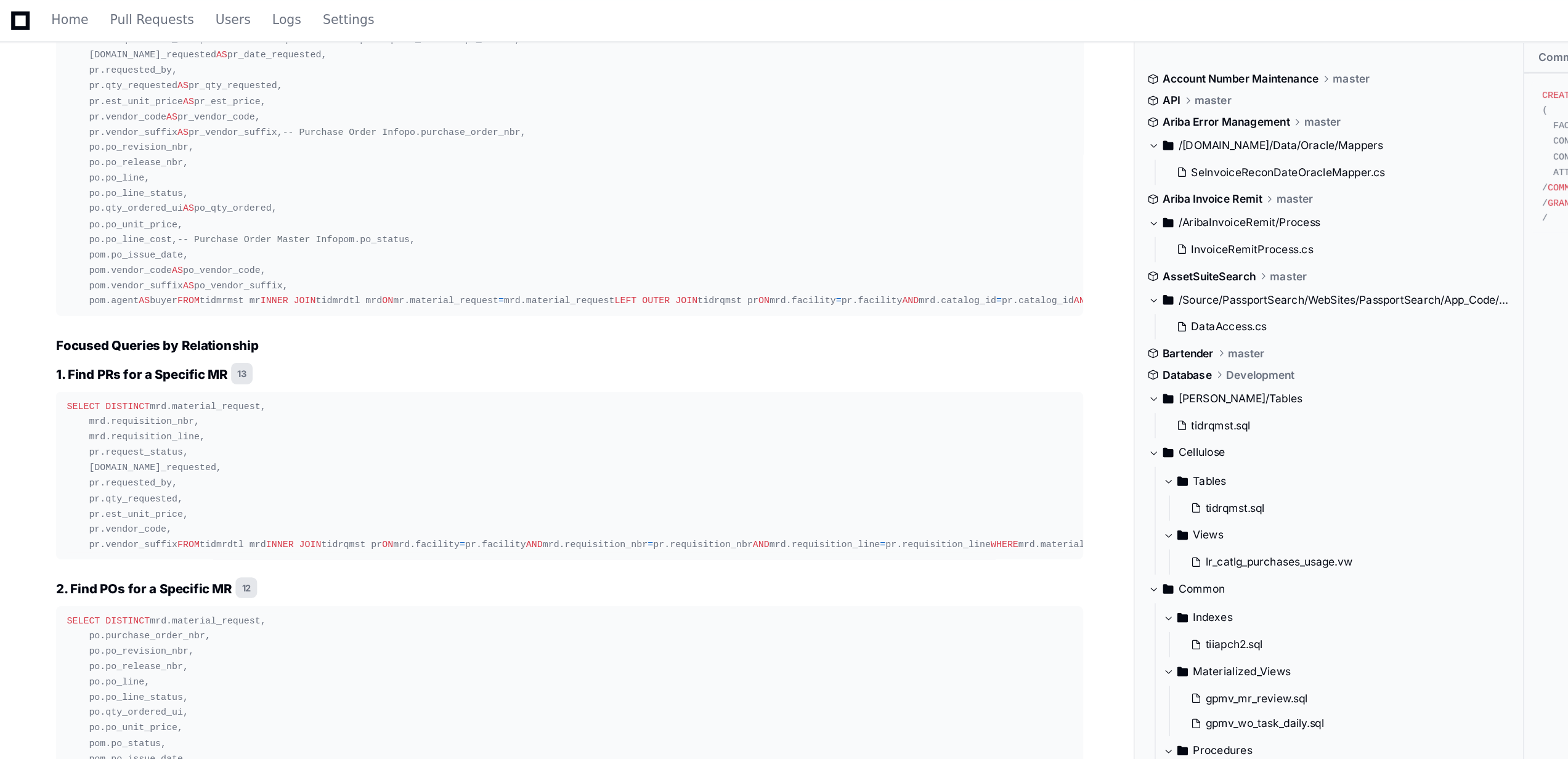
scroll to position [13049, 0]
drag, startPoint x: 42, startPoint y: 195, endPoint x: 273, endPoint y: 210, distance: 231.5
click at [273, 210] on div "PlayerZero a minute ago Thinking Researching material request MR purchase requi…" at bounding box center [385, 293] width 730 height 1516
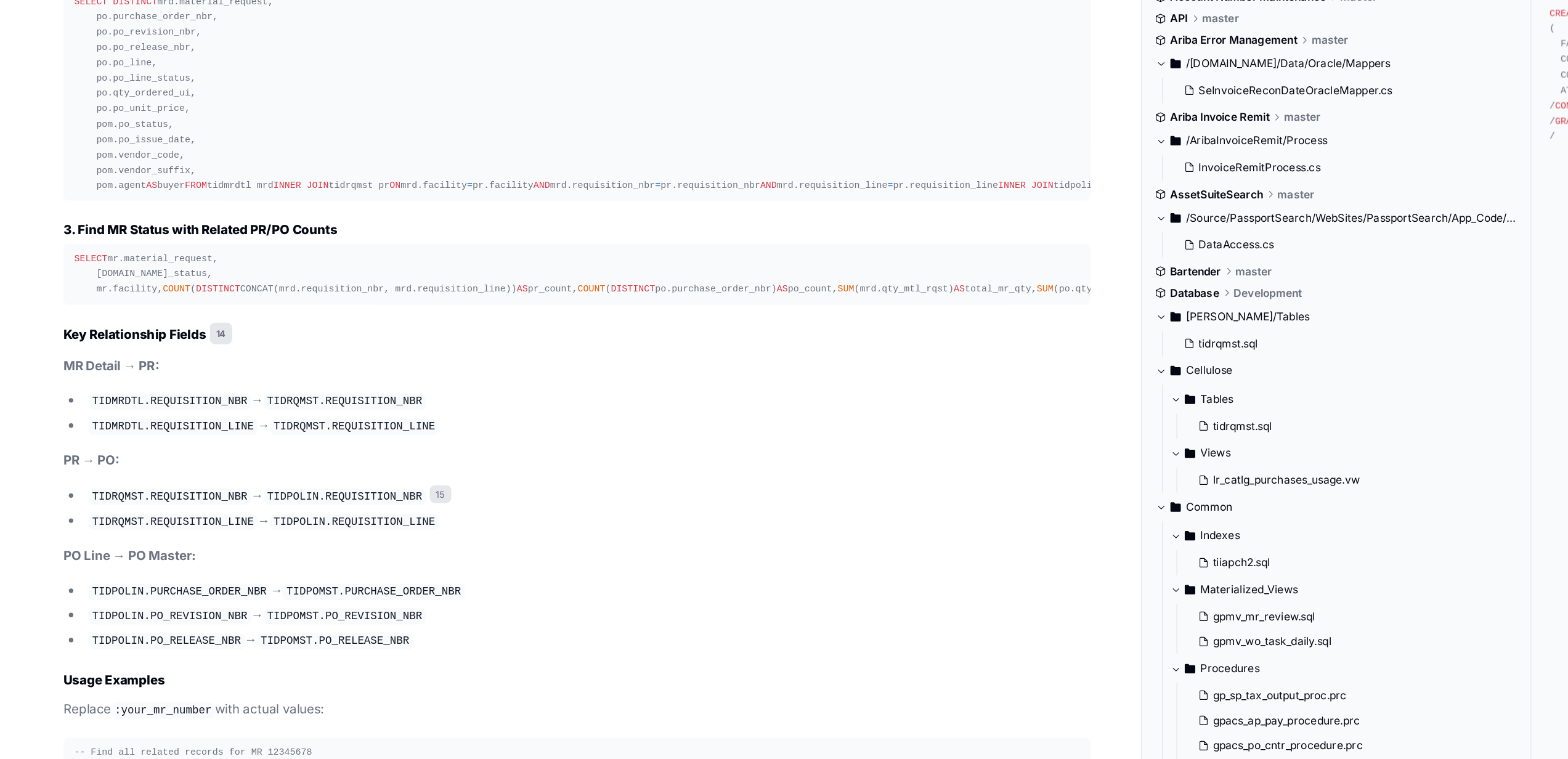
scroll to position [13990, 0]
copy div "SELECT DISTINCT mrd.material_request, mrd.requisition_nbr, mrd.requisition_line…"
drag, startPoint x: 50, startPoint y: 273, endPoint x: 240, endPoint y: 457, distance: 264.5
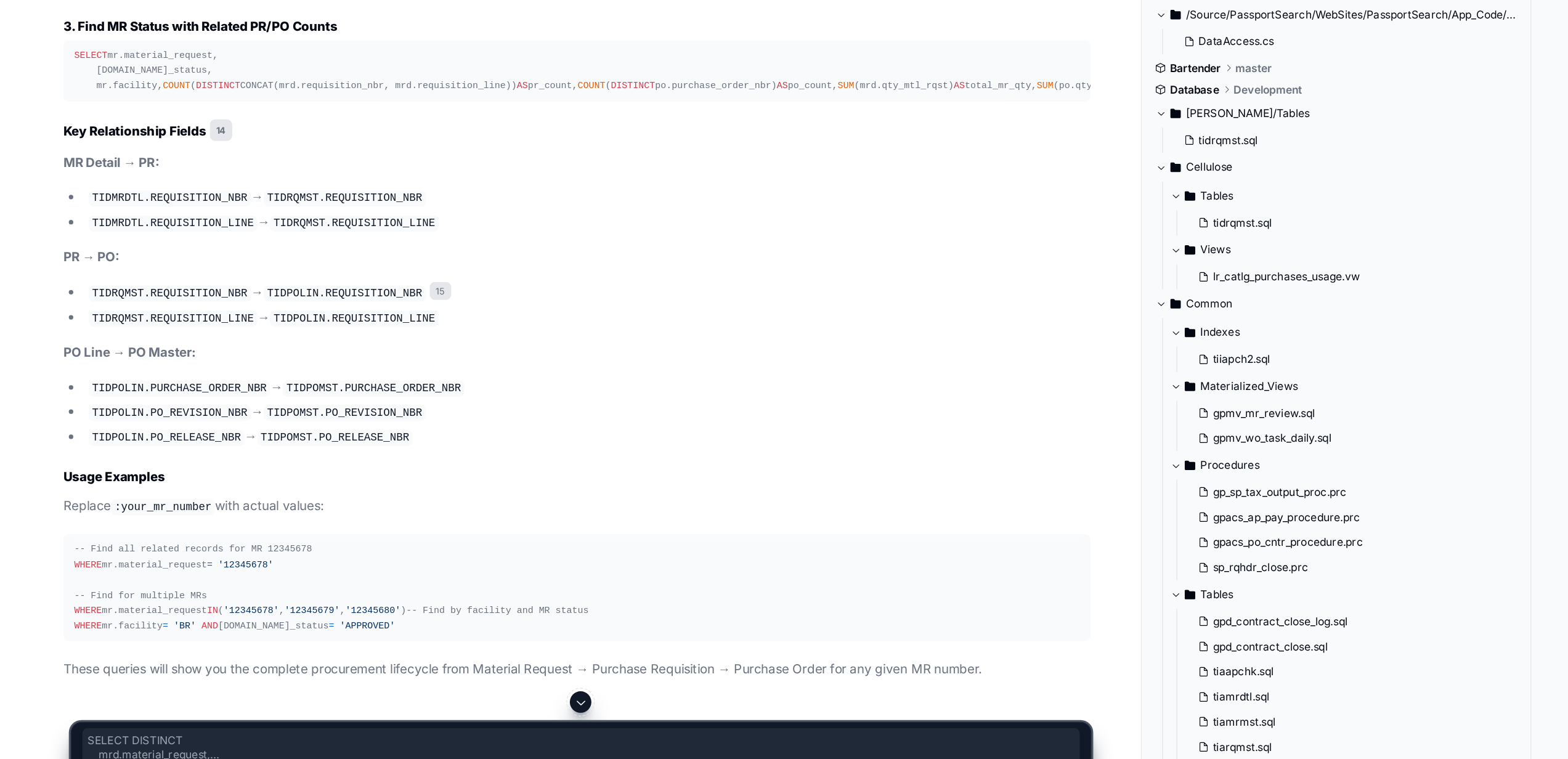
scroll to position [14270, 0]
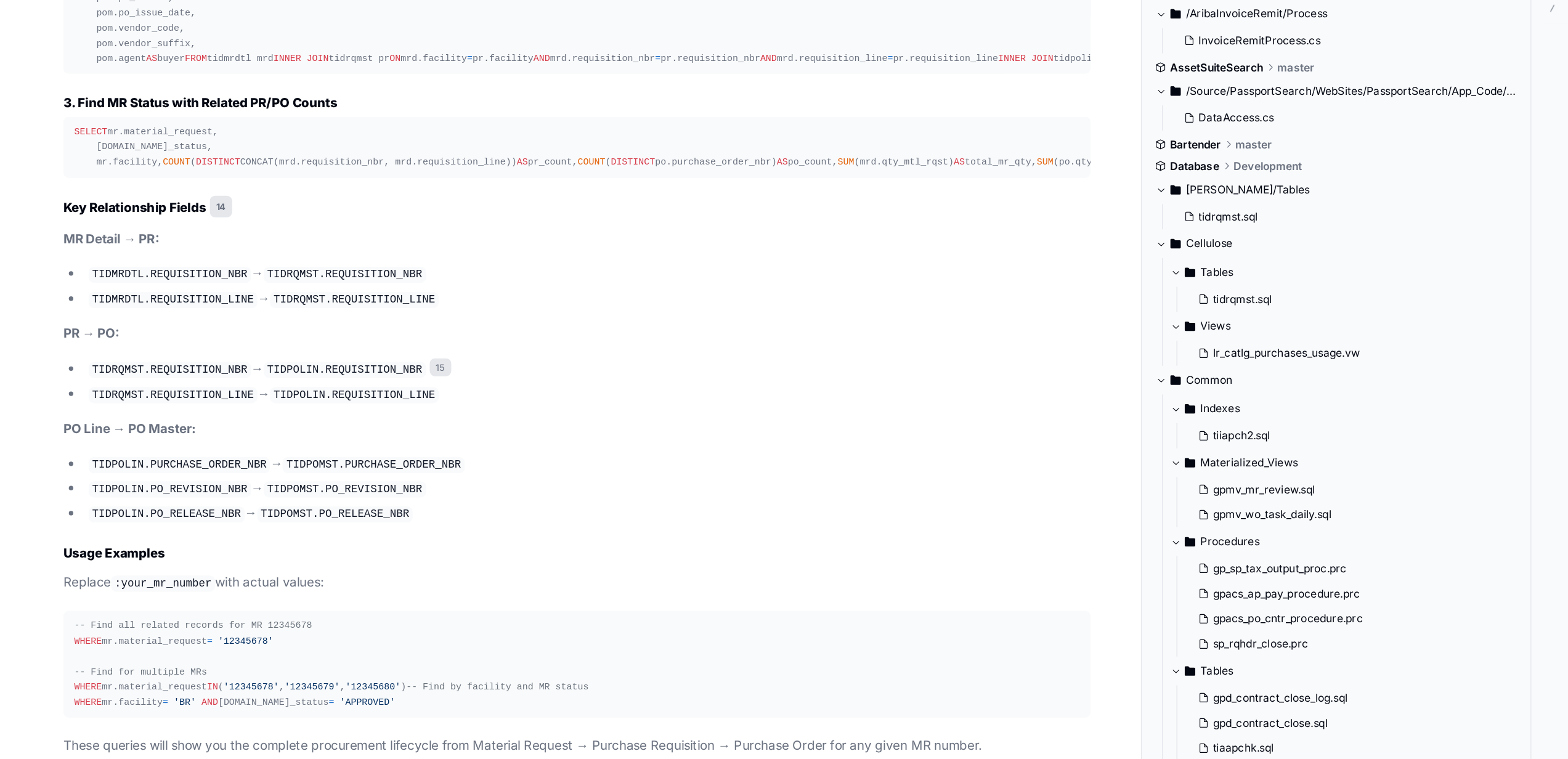
drag, startPoint x: 136, startPoint y: 543, endPoint x: 136, endPoint y: 447, distance: 96.0
drag, startPoint x: 136, startPoint y: 447, endPoint x: 209, endPoint y: 519, distance: 102.5
click at [209, 193] on pre "SELECT DISTINCT mrd.material_request, po.purchase_order_nbr, po.po_revision_nbr…" at bounding box center [396, 120] width 705 height 147
copy div "SELECT DISTINCT mrd.material_request, po.purchase_order_nbr, po.po_revision_nbr…"
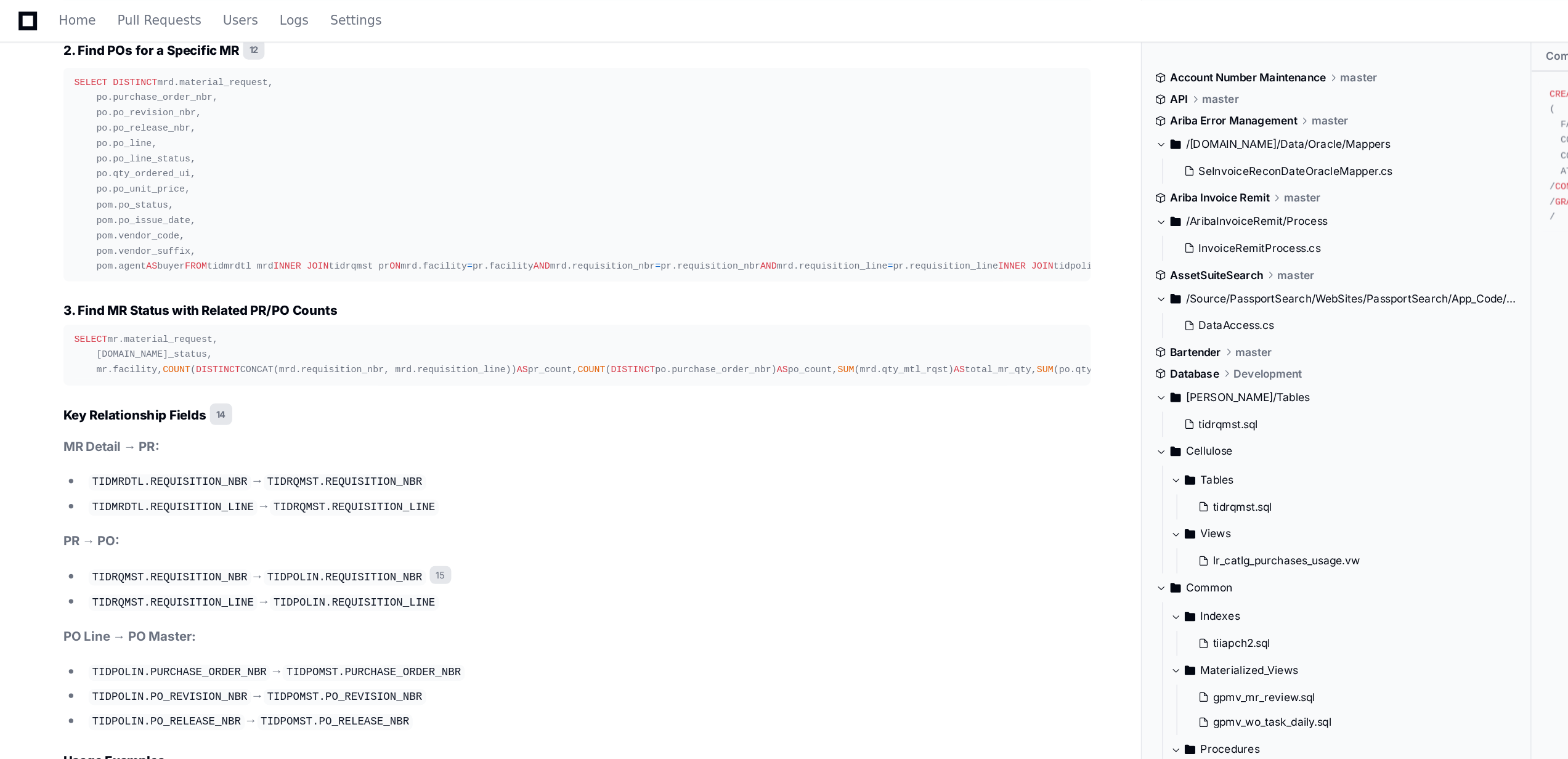
scroll to position [14024, 0]
drag, startPoint x: 51, startPoint y: 238, endPoint x: 156, endPoint y: 315, distance: 130.2
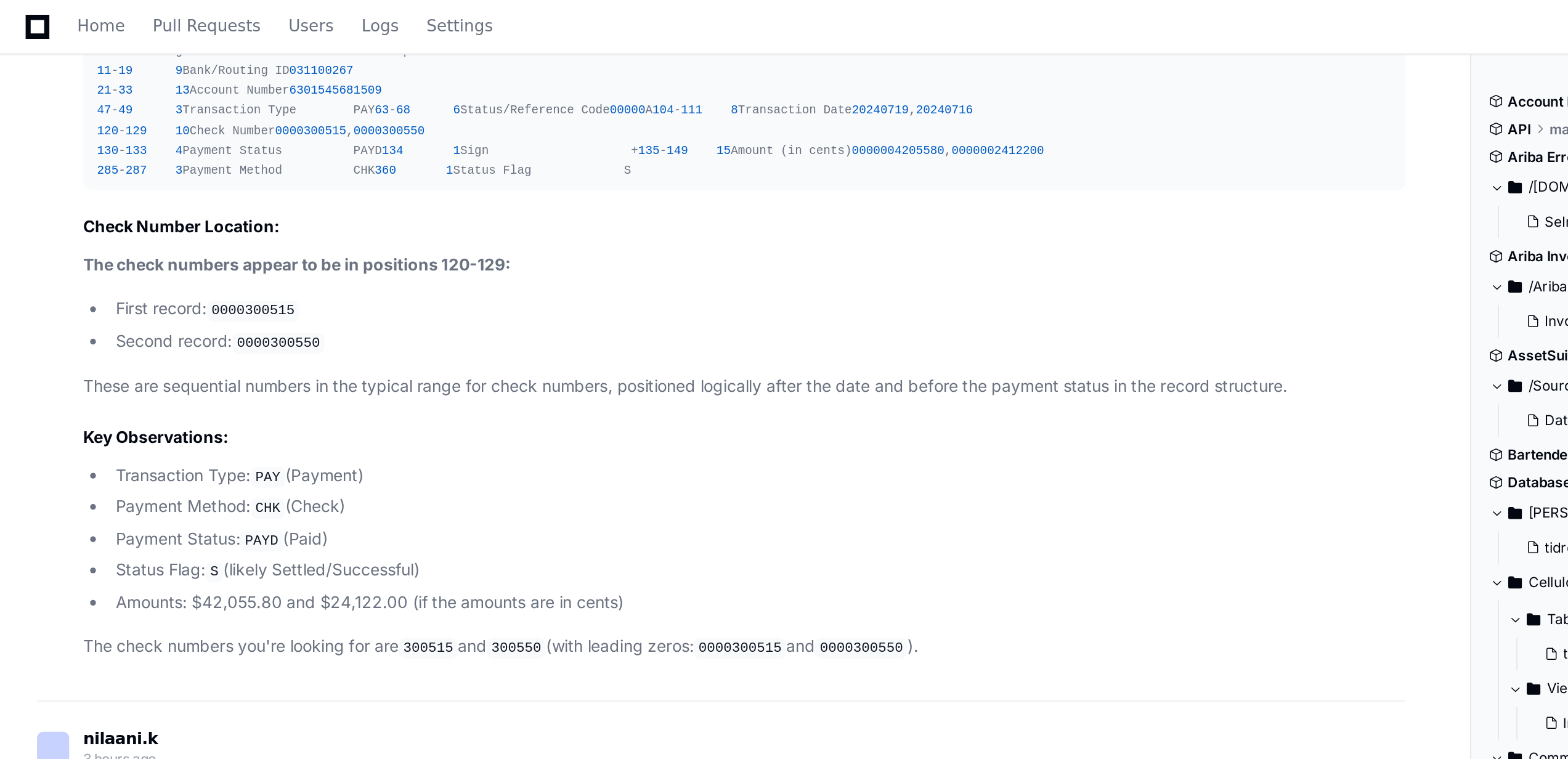
scroll to position [0, 0]
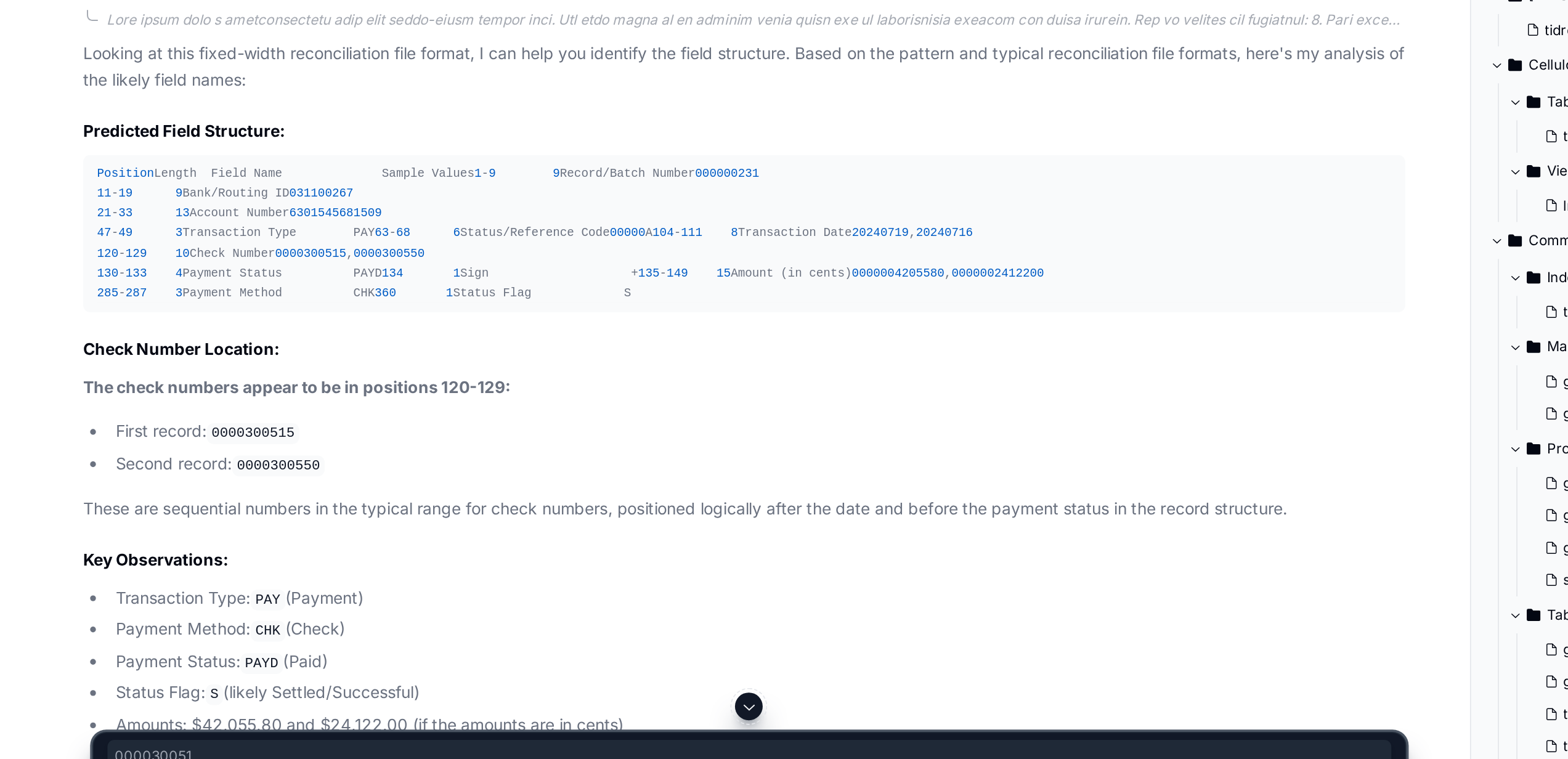
drag, startPoint x: 196, startPoint y: 476, endPoint x: 230, endPoint y: 477, distance: 34.0
click at [230, 463] on div "Position Length Field Name Sample Values 1 - 9 9 Record/Batch Number 000000231 …" at bounding box center [397, 434] width 690 height 74
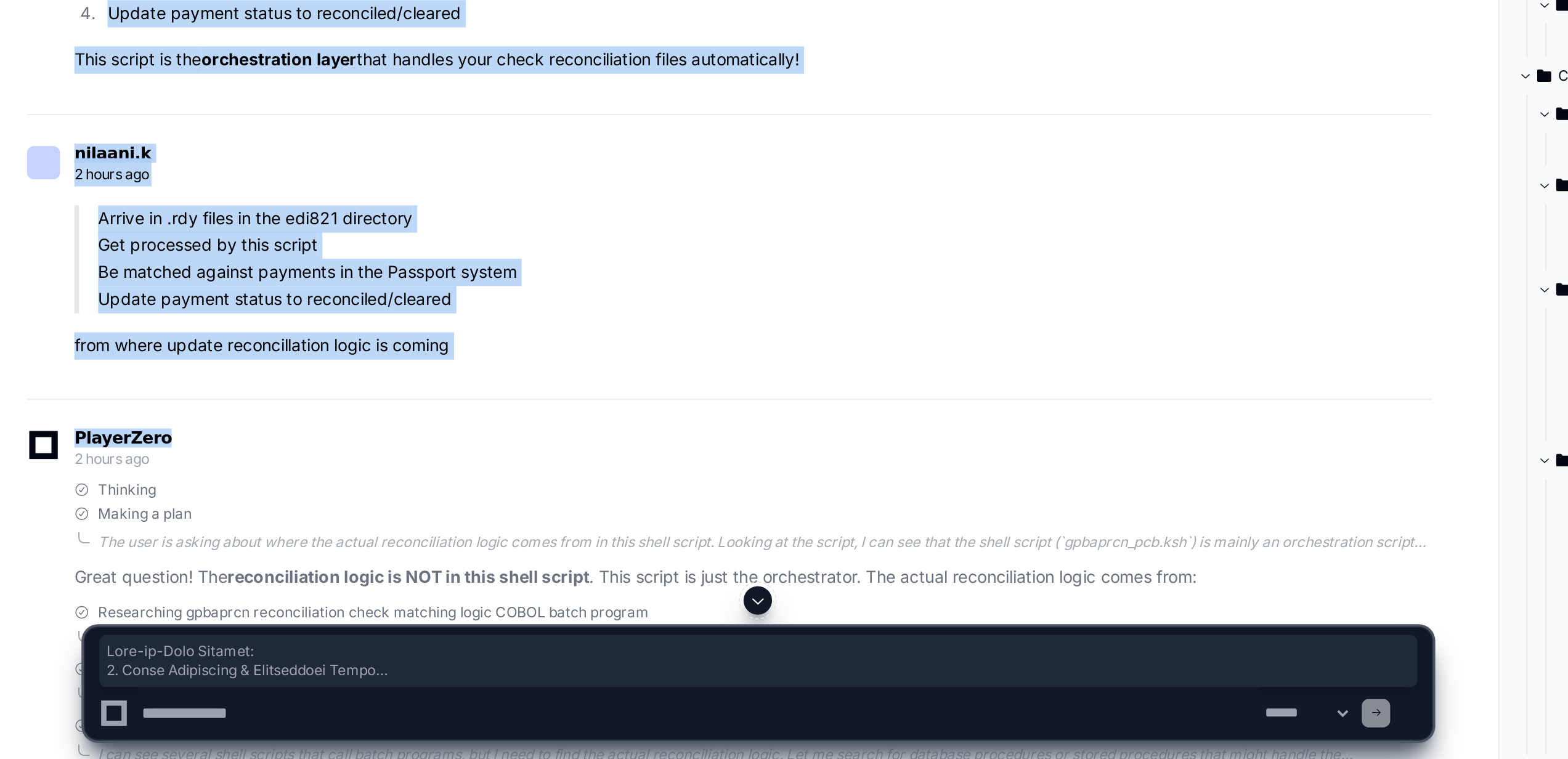
scroll to position [4038, 0]
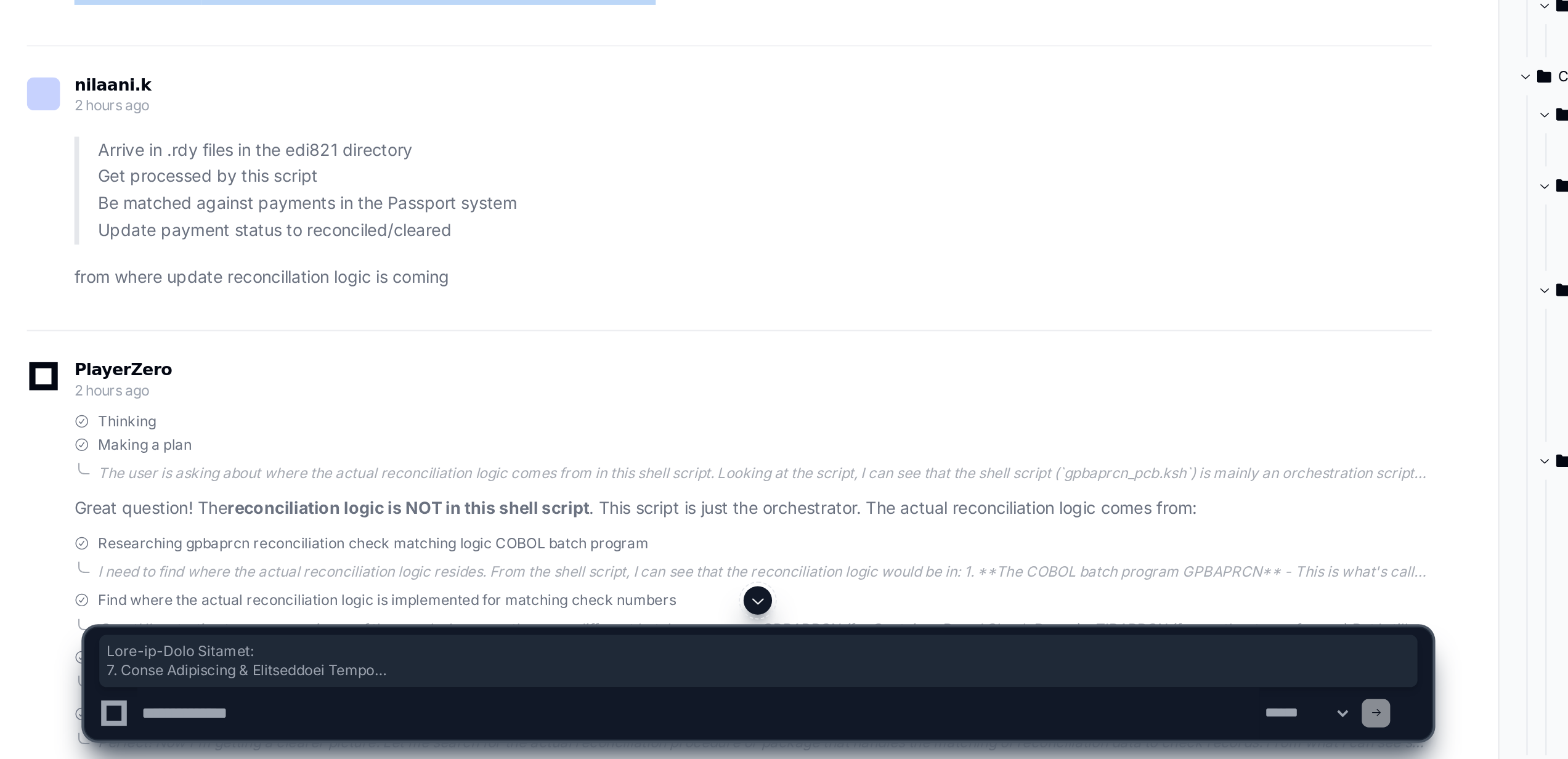
drag, startPoint x: 42, startPoint y: 238, endPoint x: 358, endPoint y: 448, distance: 379.4
copy article "Step-by-Step Process: 1. Input Validation & Environment Setup # Requires 1 para…"
